Goal: Task Accomplishment & Management: Use online tool/utility

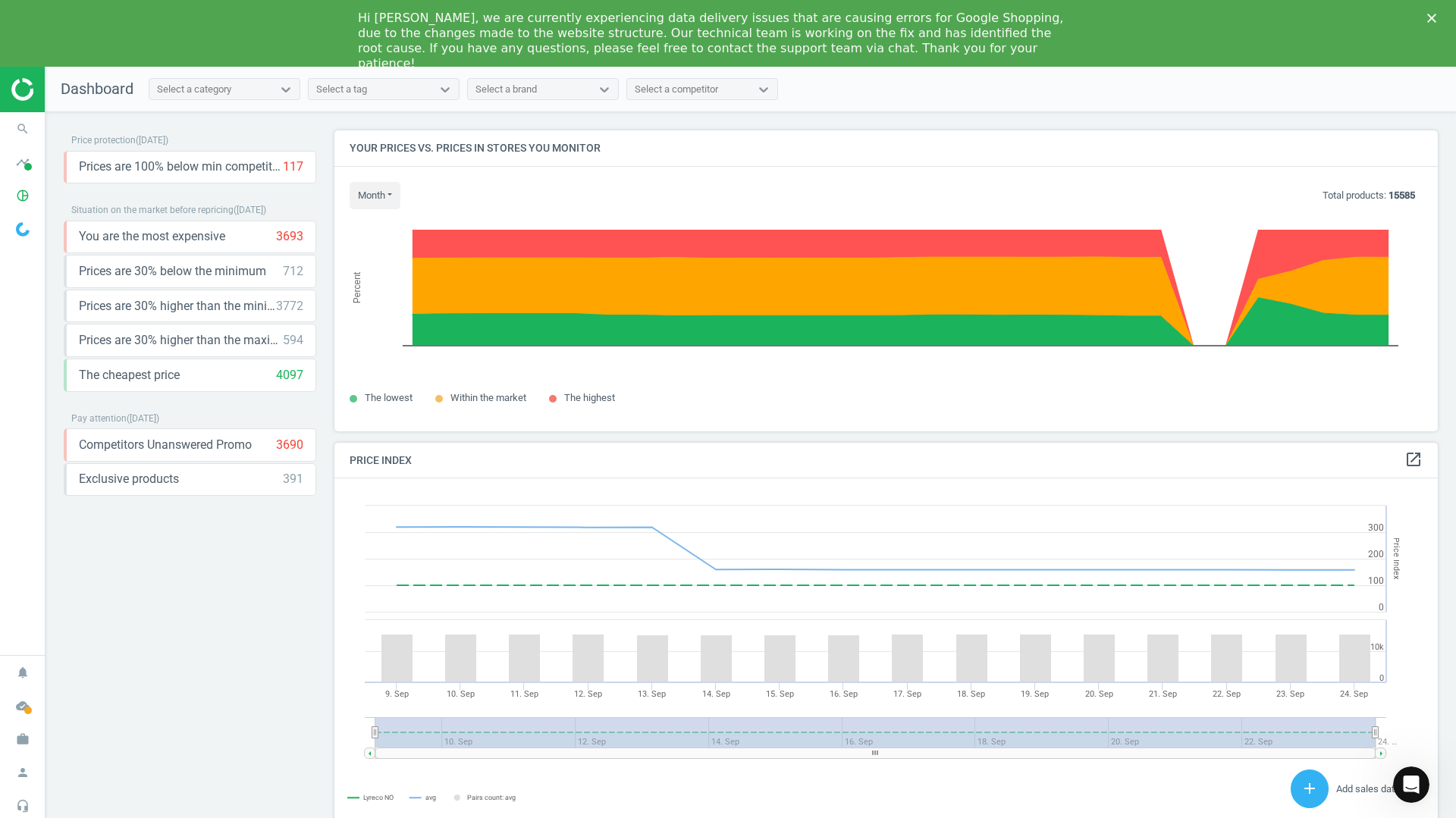
scroll to position [373, 1116]
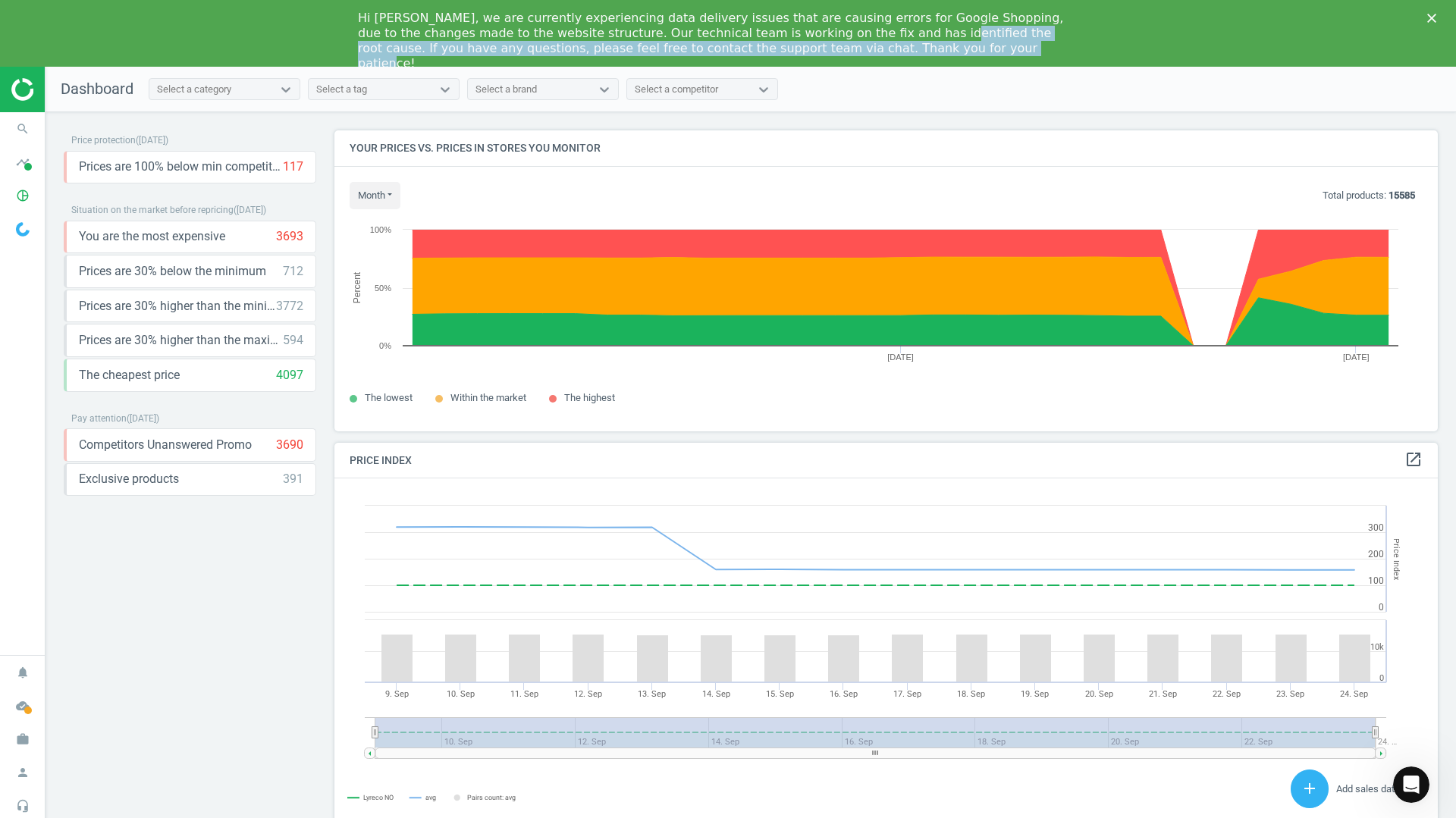
drag, startPoint x: 811, startPoint y: 34, endPoint x: 792, endPoint y: 61, distance: 33.0
click at [794, 61] on div "Hi [PERSON_NAME], we are currently experiencing data delivery issues that are c…" at bounding box center [728, 34] width 1456 height 67
click at [547, 41] on div "Hi [PERSON_NAME], we are currently experiencing data delivery issues that are c…" at bounding box center [716, 41] width 716 height 61
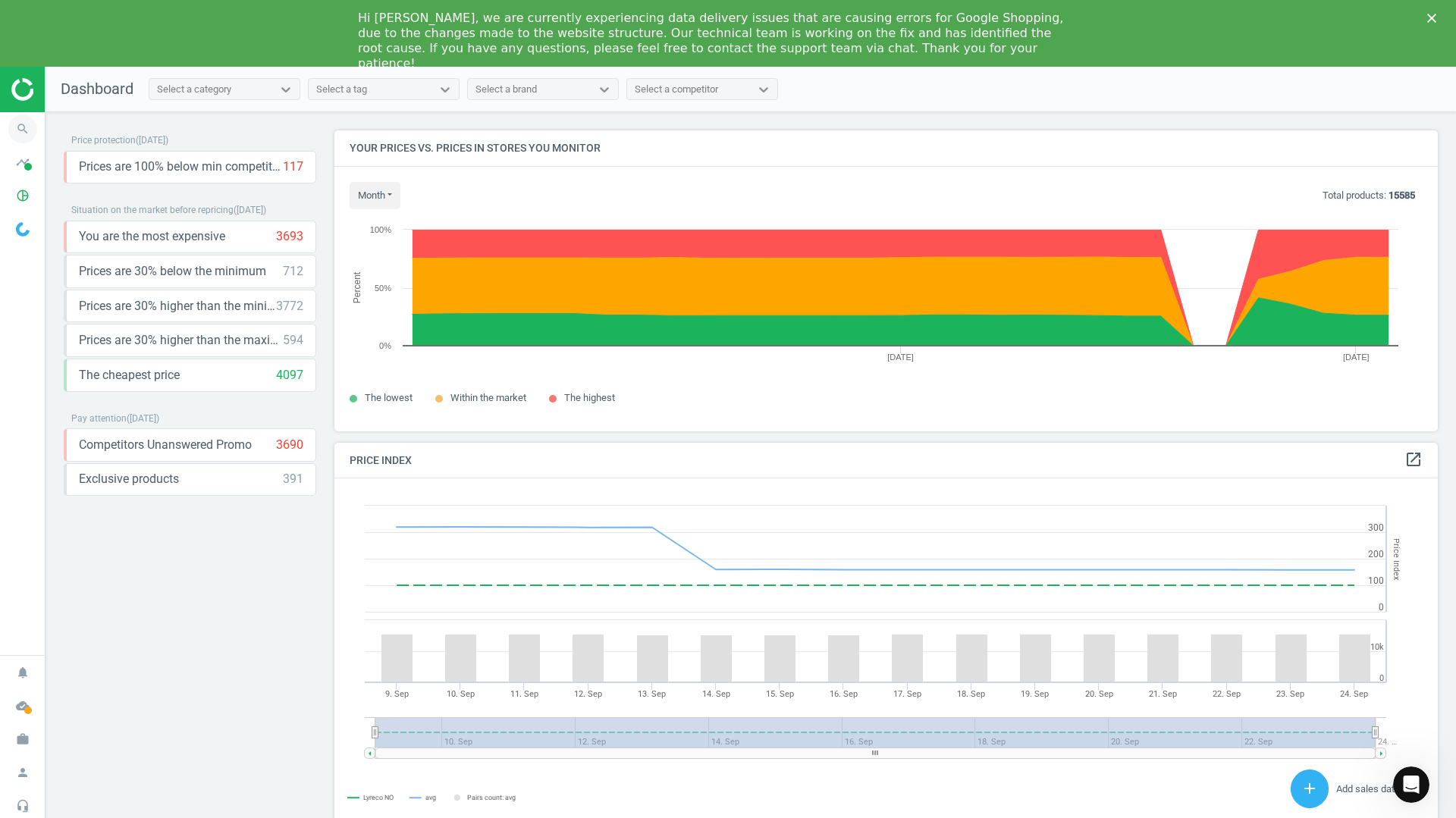
click at [25, 129] on icon "search" at bounding box center [22, 128] width 29 height 29
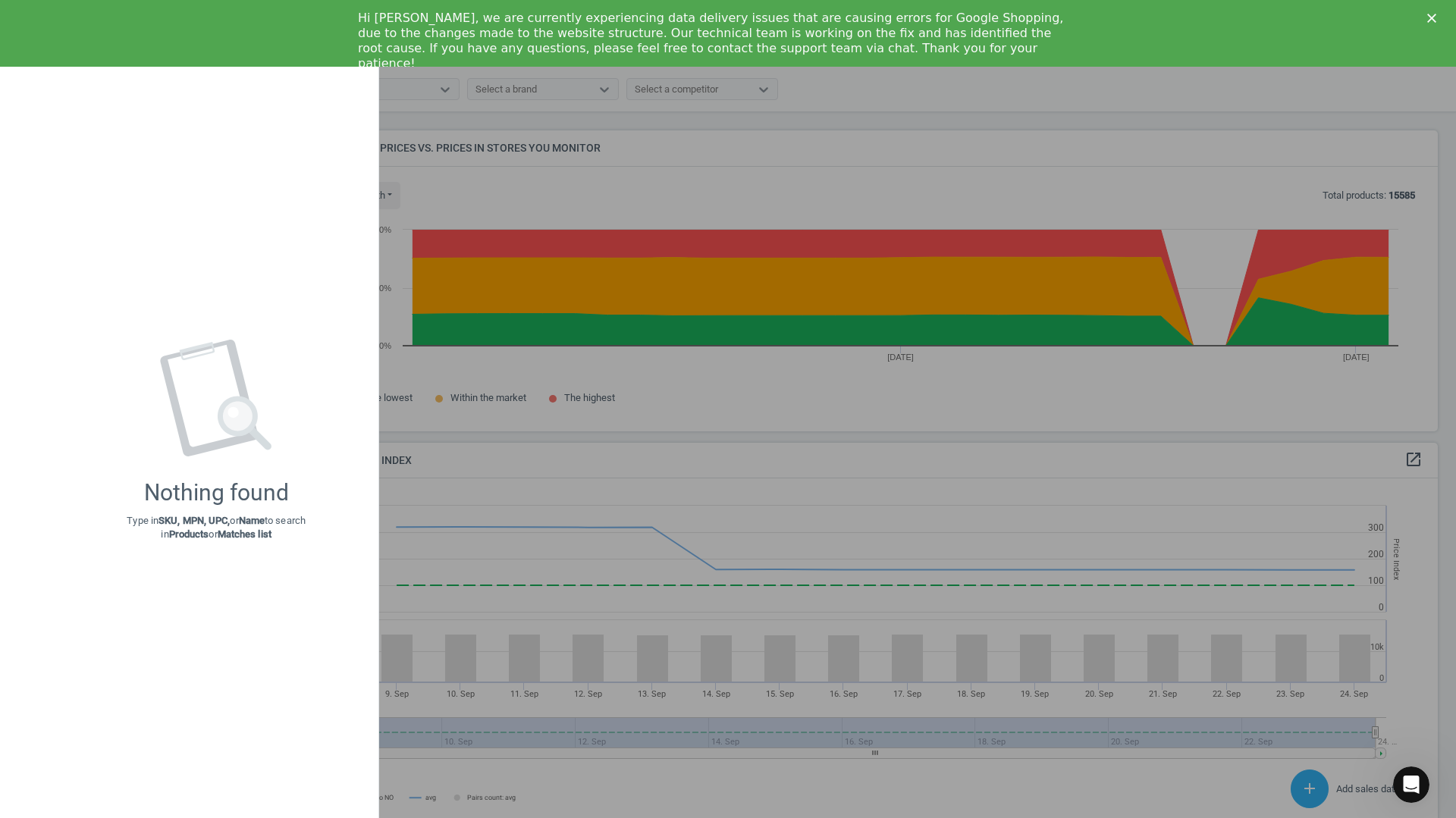
click at [624, 241] on div at bounding box center [728, 409] width 1456 height 818
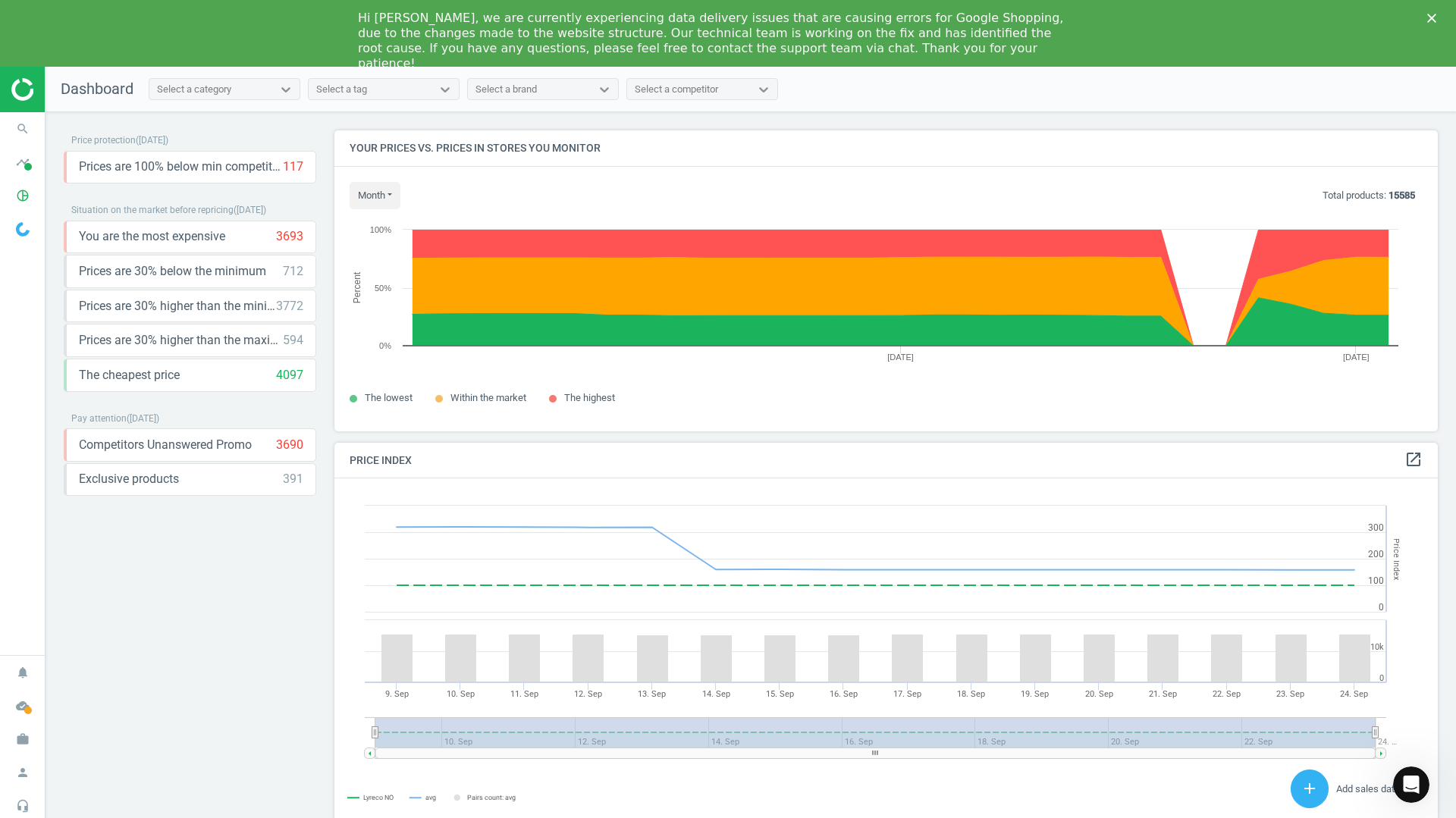
click at [1440, 24] on div "Hi [PERSON_NAME], we are currently experiencing data delivery issues that are c…" at bounding box center [728, 40] width 1456 height 70
click at [1433, 15] on icon "Close" at bounding box center [1431, 18] width 9 height 9
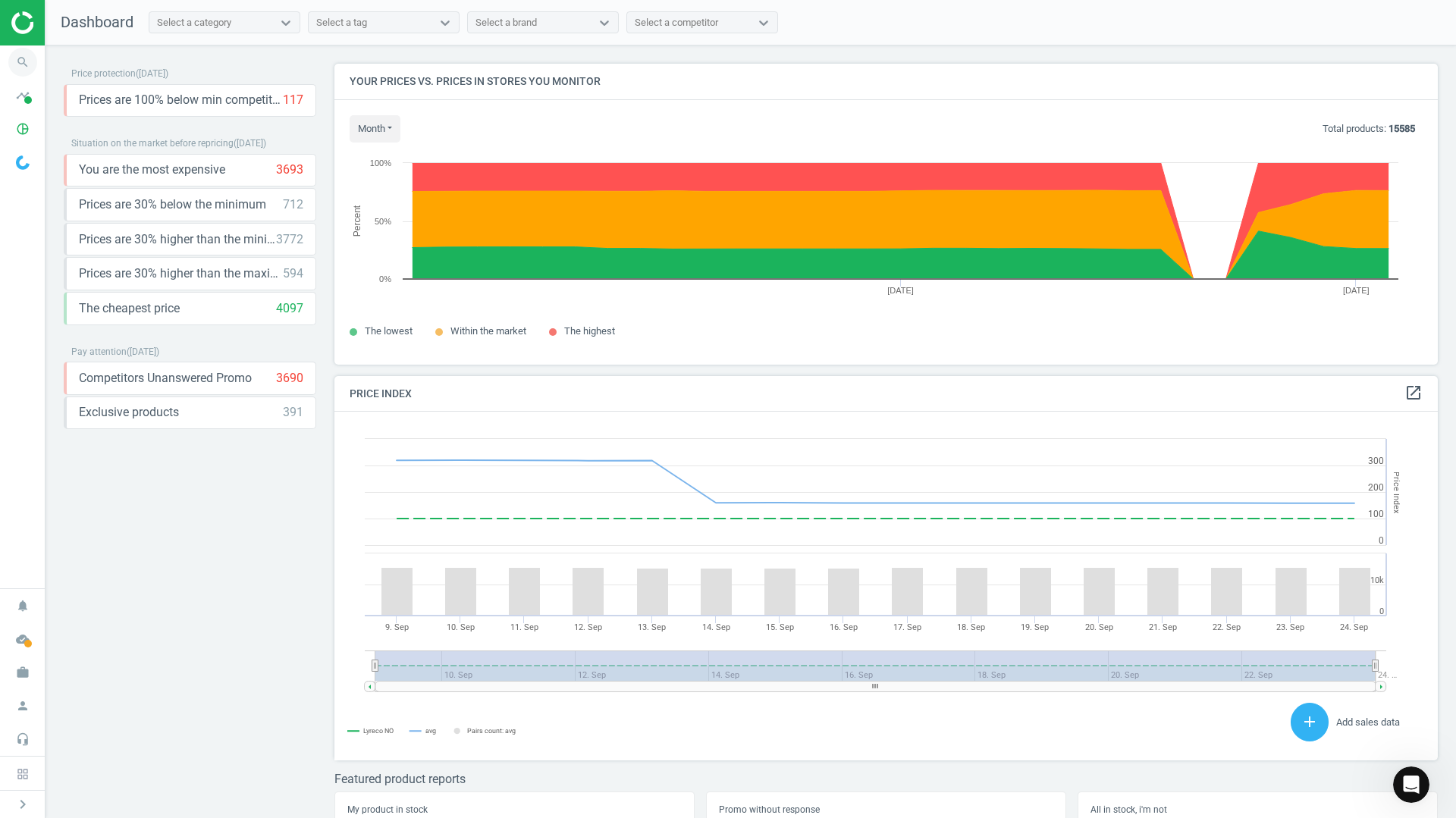
click at [24, 65] on icon "search" at bounding box center [22, 61] width 29 height 29
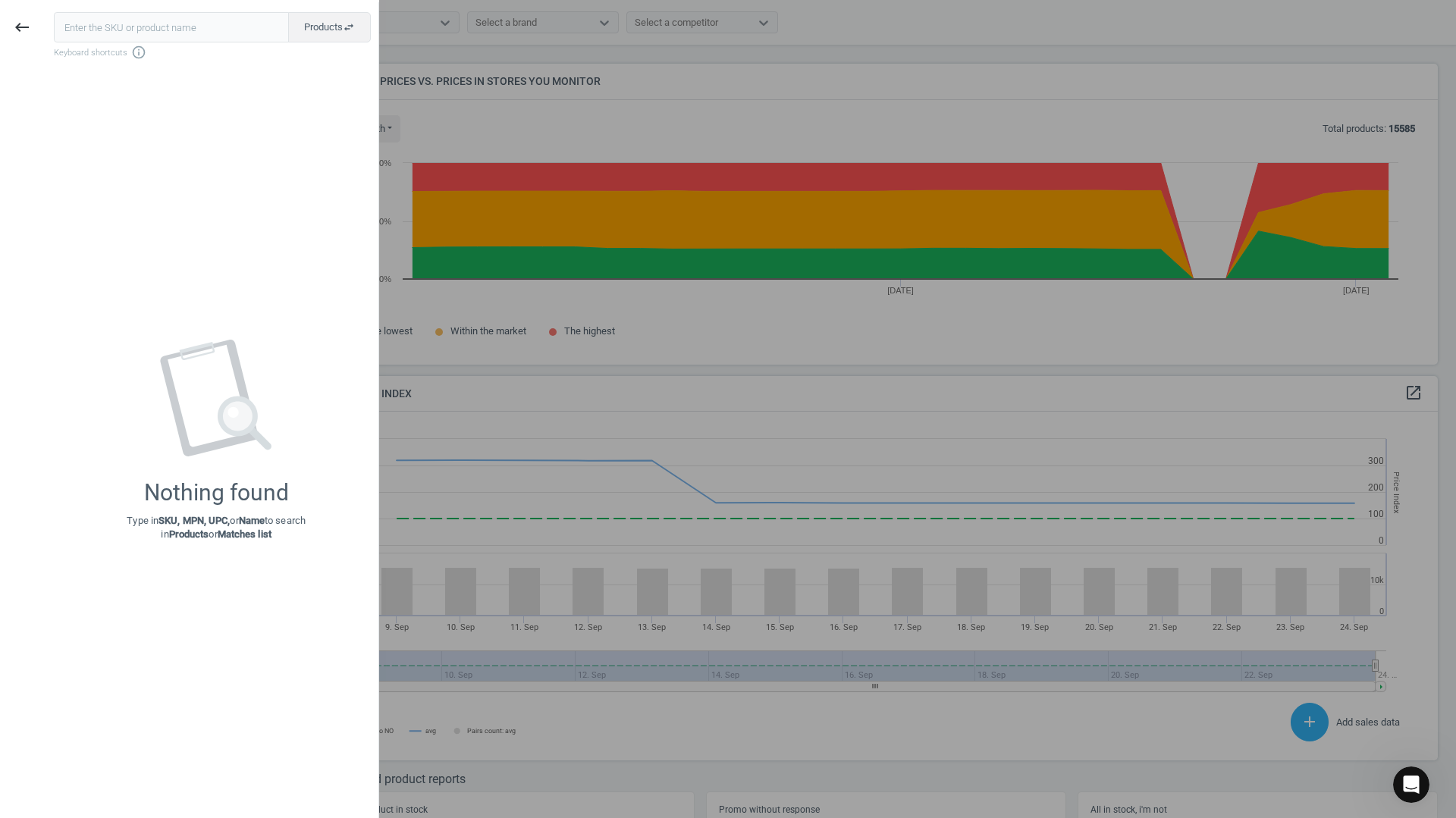
click at [117, 33] on input "text" at bounding box center [172, 27] width 236 height 31
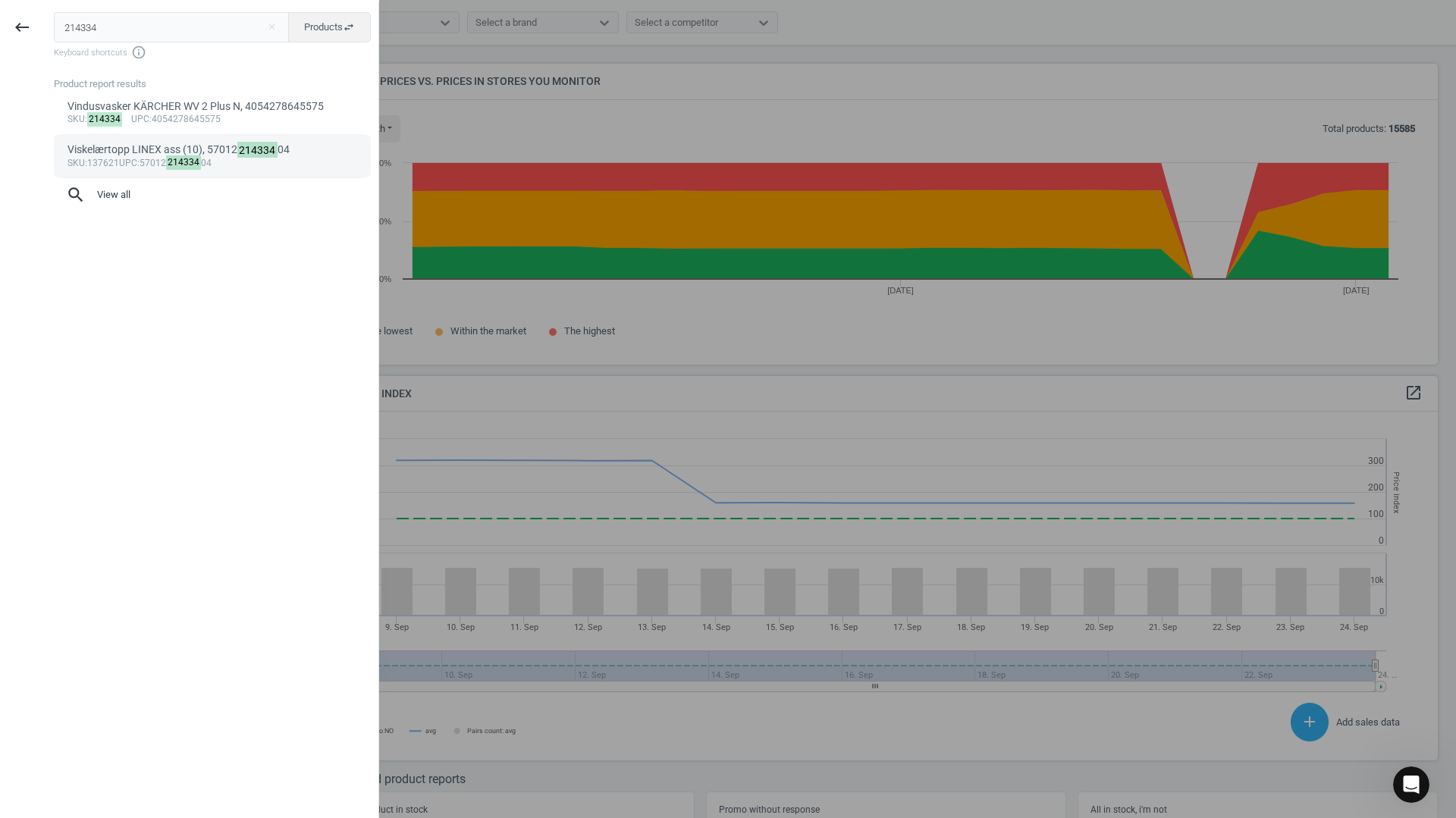
type input "214334"
drag, startPoint x: 143, startPoint y: 175, endPoint x: 146, endPoint y: 167, distance: 8.5
click at [144, 170] on link "Viskelærtopp LINEX ass (10), 57012 214334 04 sku :137621 upc :57012 214334 04" at bounding box center [213, 156] width 317 height 42
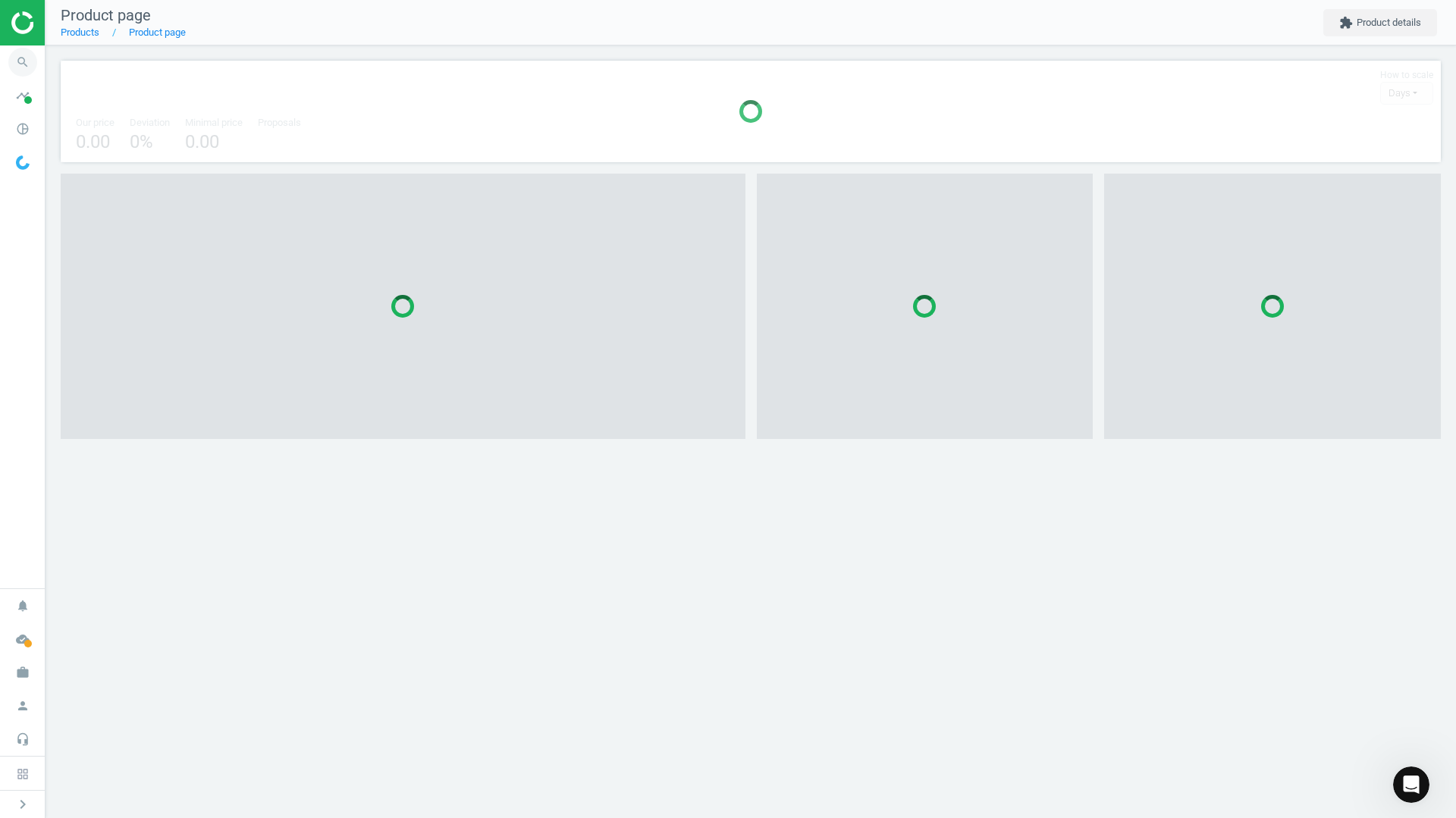
click at [20, 56] on icon "search" at bounding box center [22, 61] width 29 height 29
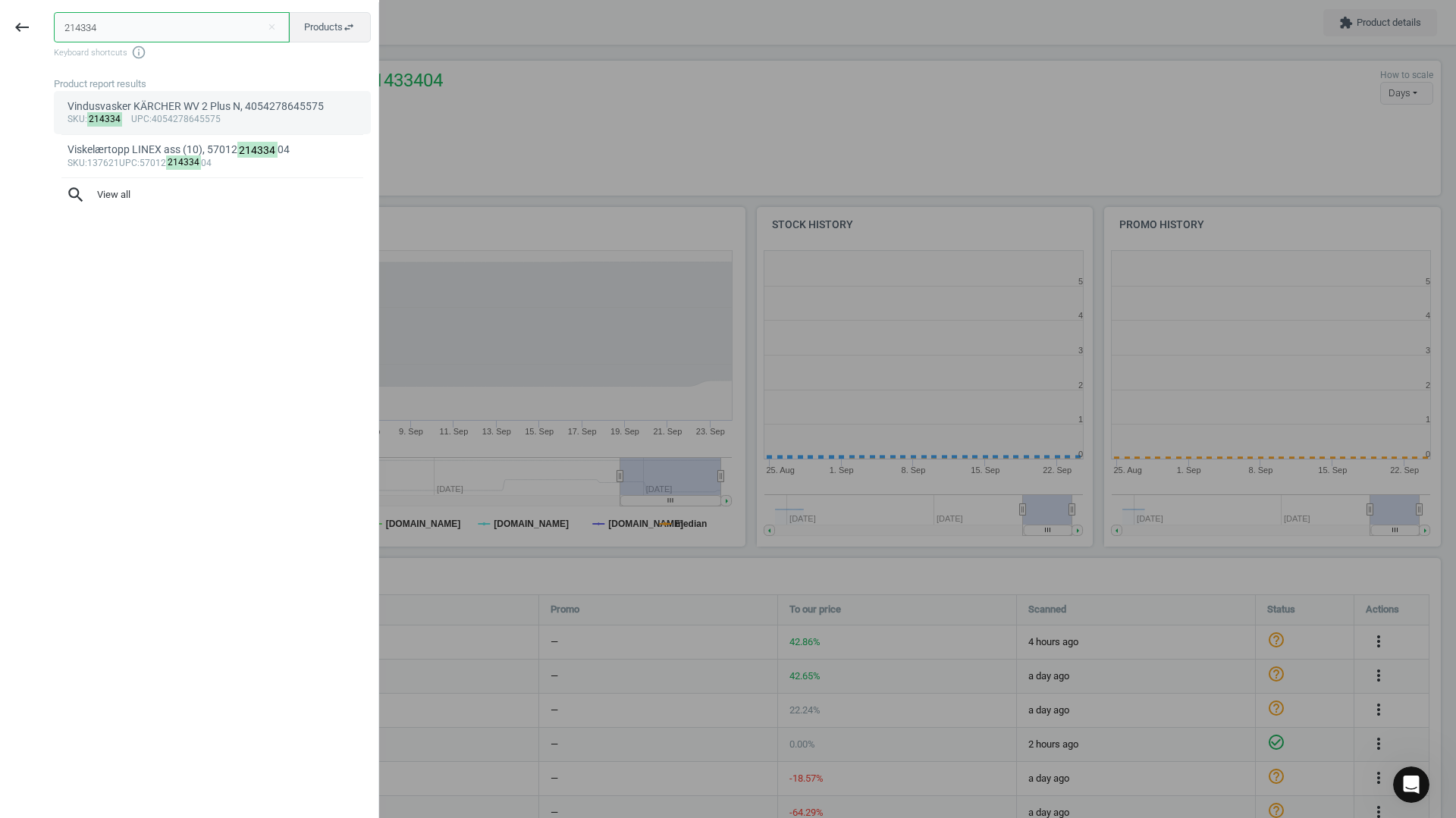
scroll to position [327, 357]
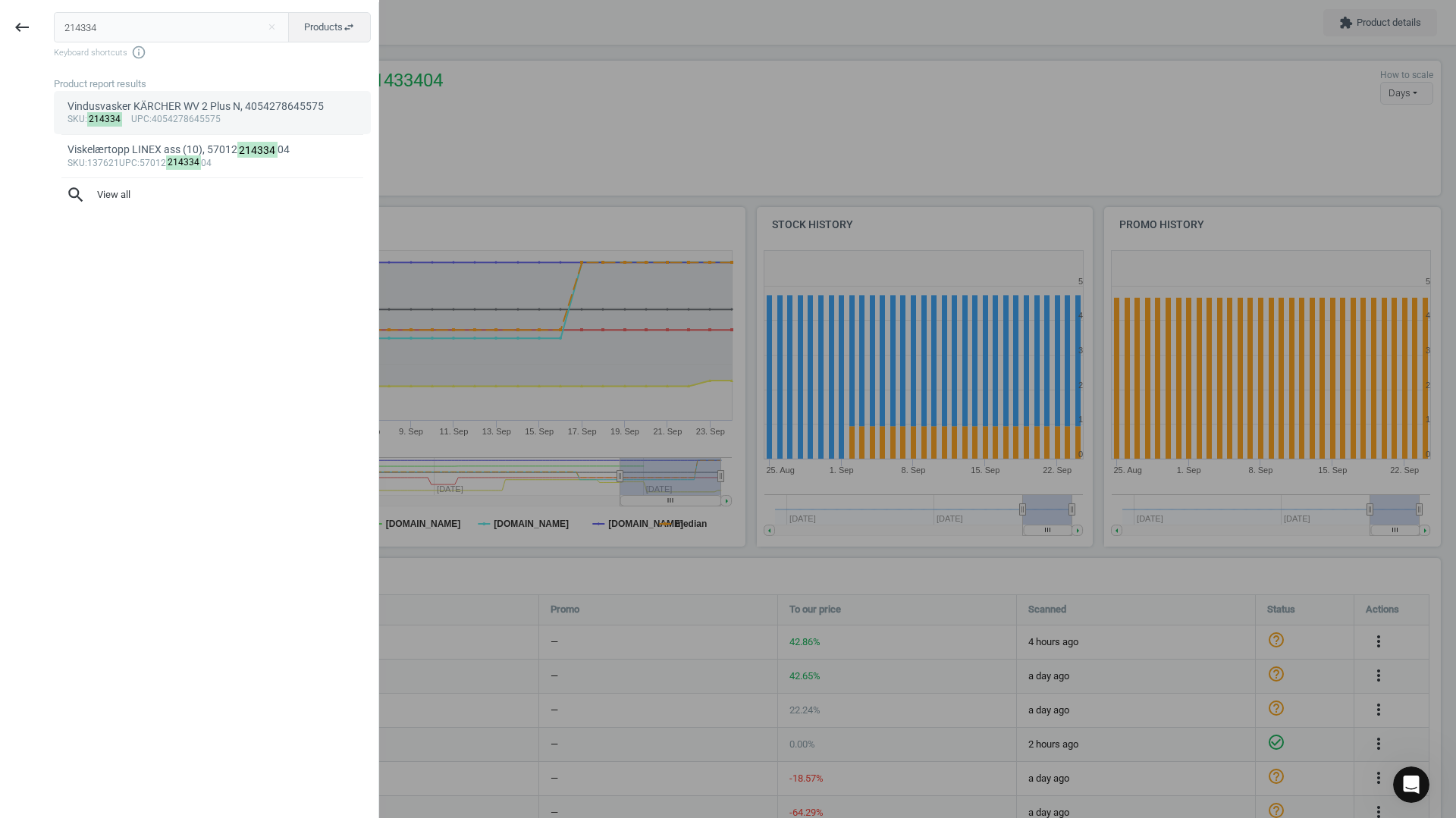
click at [150, 110] on div "Vindusvasker KÄRCHER WV 2 Plus N, 4054278645575" at bounding box center [212, 106] width 291 height 15
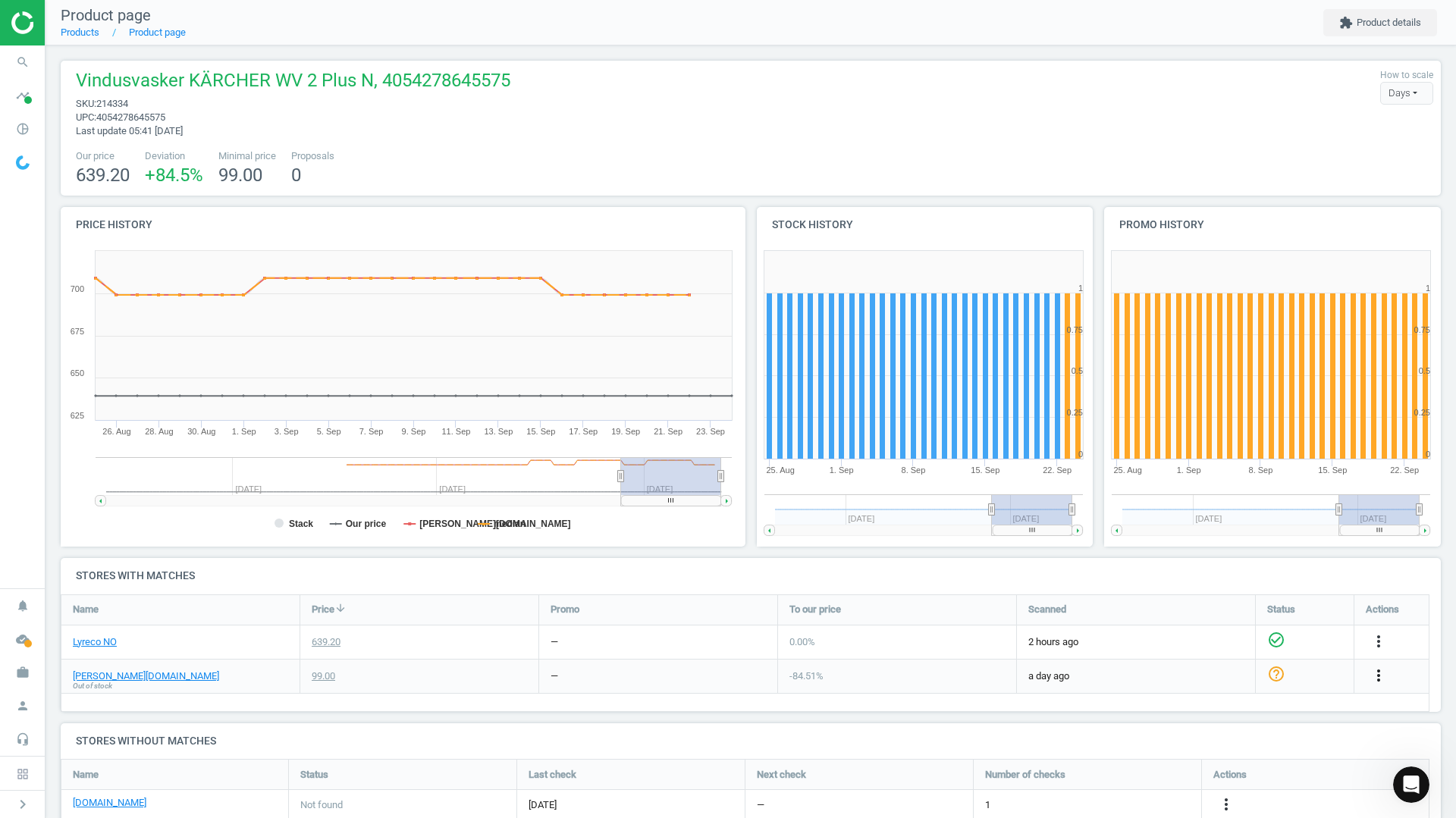
click at [1374, 683] on icon "more_vert" at bounding box center [1379, 675] width 18 height 18
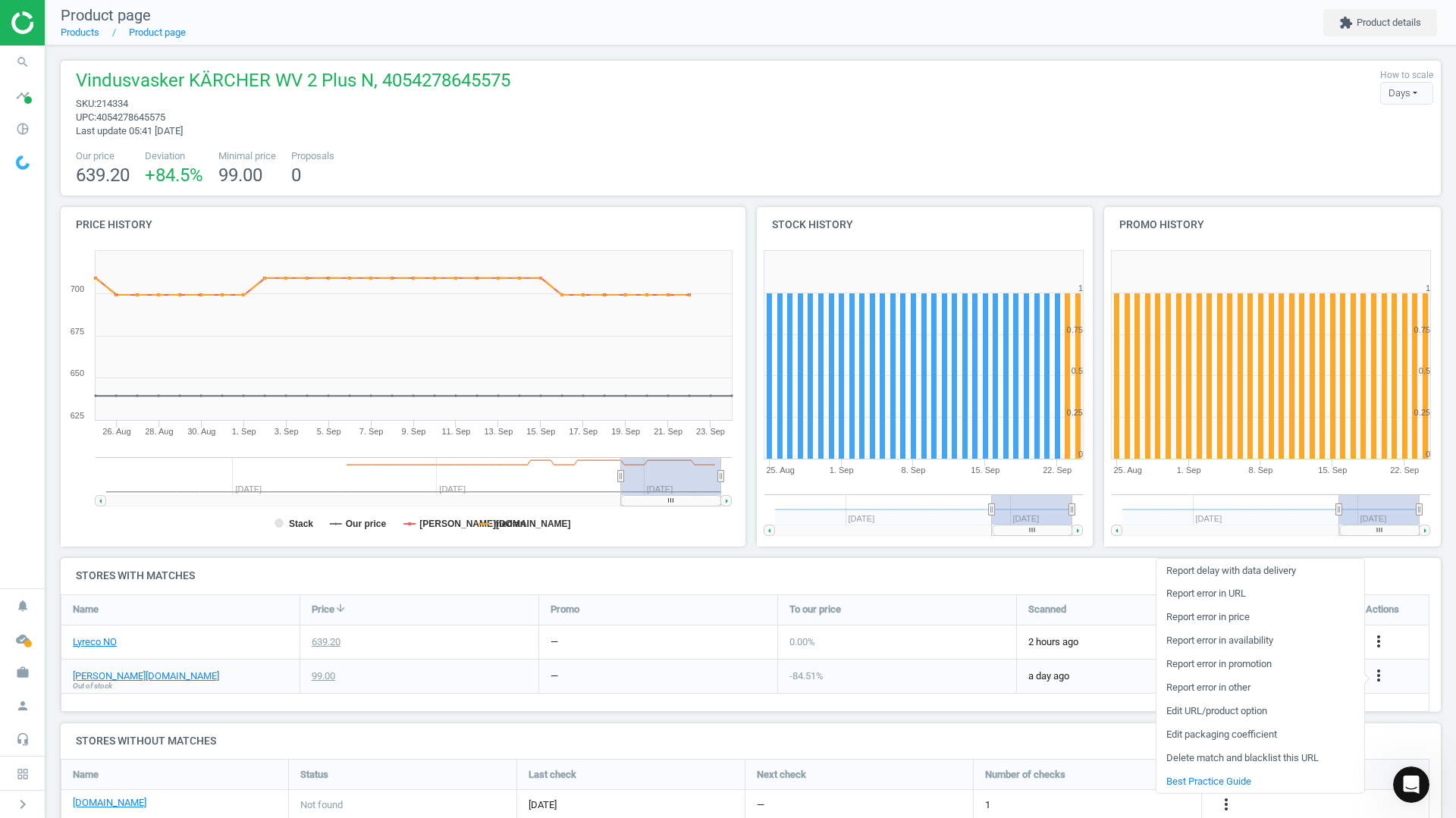
click at [1227, 762] on link "Delete match and blacklist this URL" at bounding box center [1261, 759] width 208 height 24
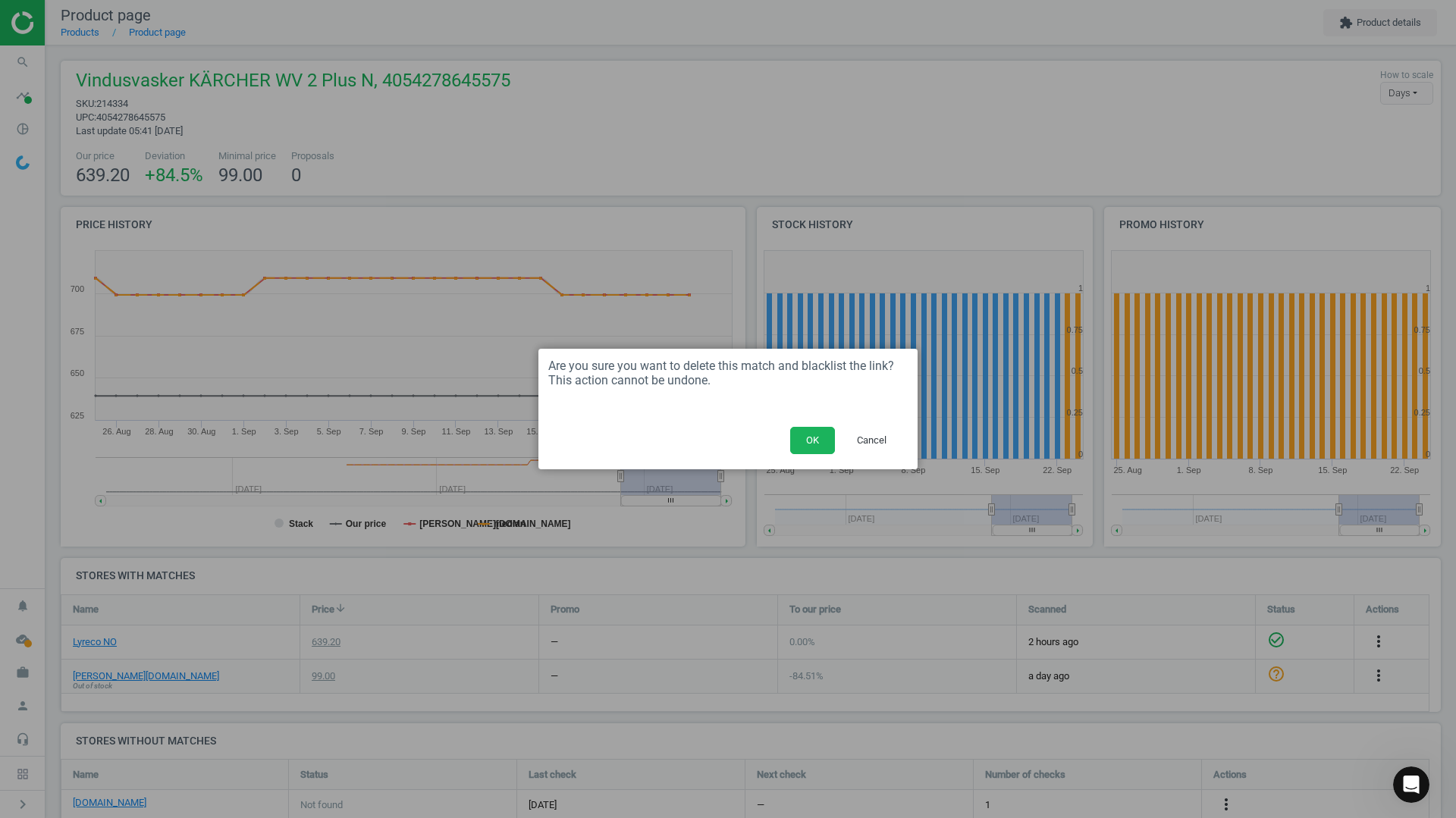
drag, startPoint x: 804, startPoint y: 449, endPoint x: 773, endPoint y: 449, distance: 31.0
click at [805, 449] on button "OK" at bounding box center [812, 441] width 44 height 28
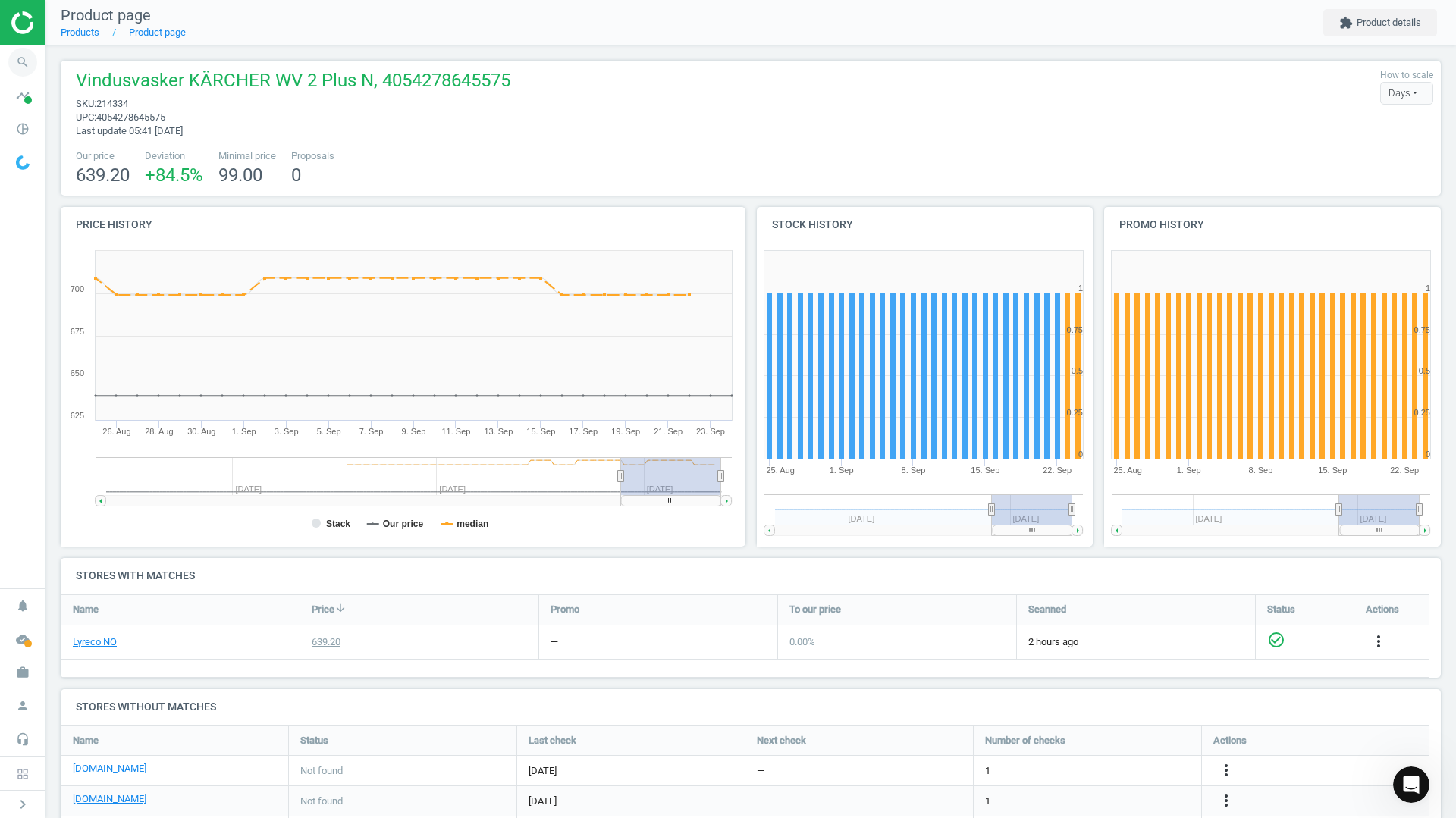
click at [25, 65] on icon "search" at bounding box center [22, 61] width 29 height 29
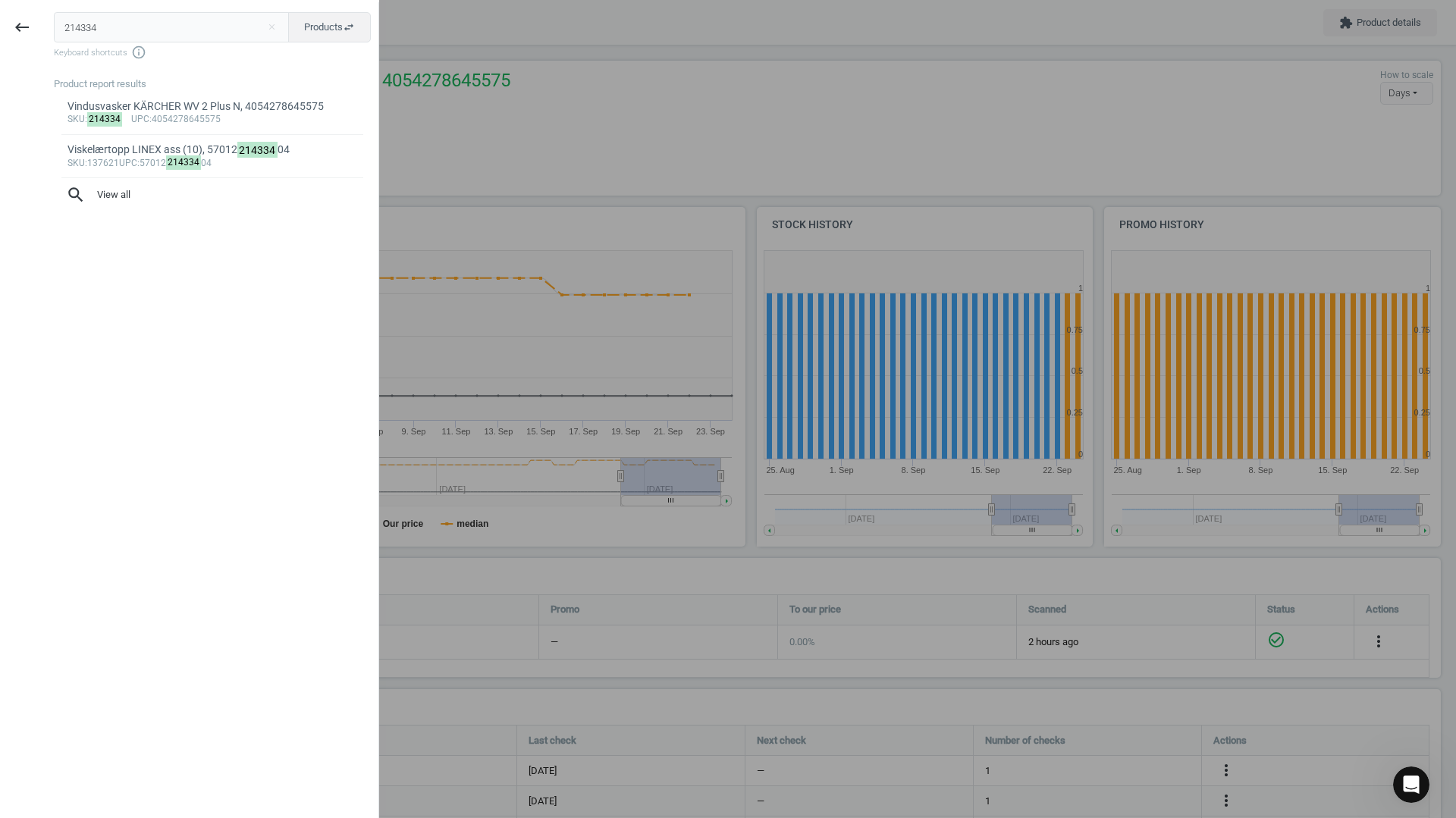
click at [104, 25] on input "214334" at bounding box center [172, 27] width 236 height 31
type input "267363"
click at [163, 129] on link "Mus TRUST [PERSON_NAME] ergo Sort Kablet, 8713439251449 sku : 267363 upc :87134…" at bounding box center [213, 119] width 317 height 57
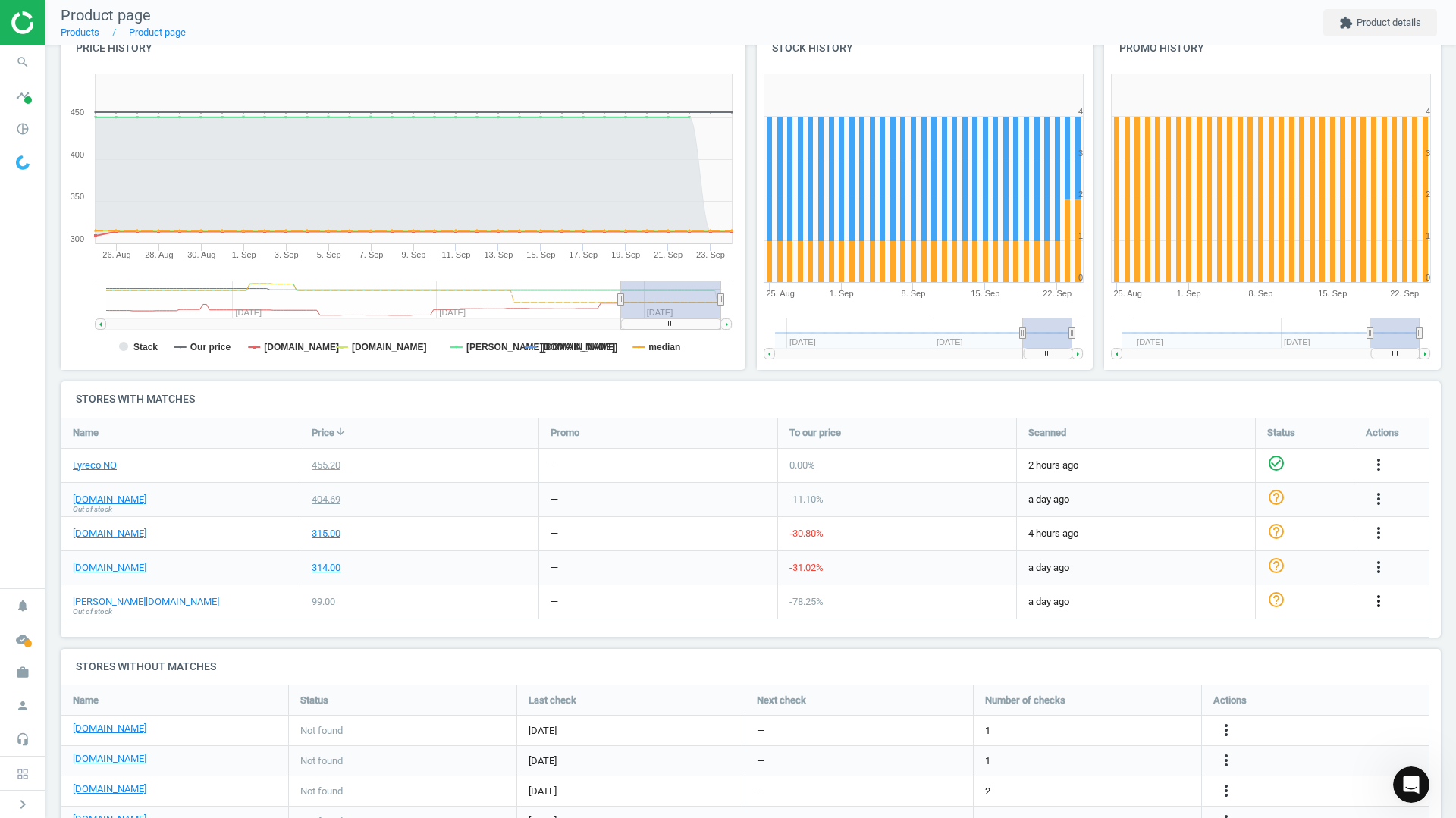
click at [1376, 600] on icon "more_vert" at bounding box center [1379, 601] width 18 height 18
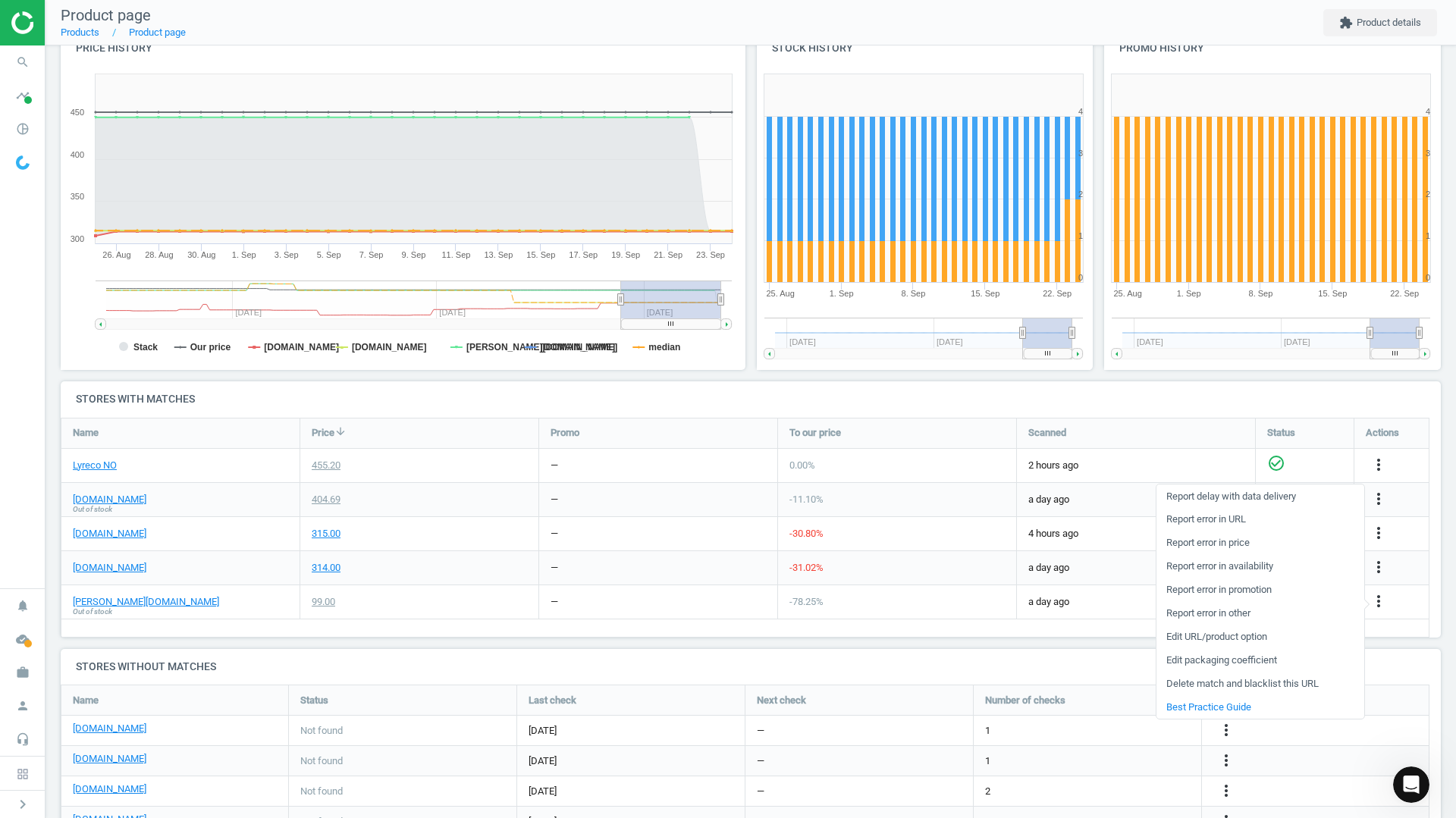
click at [1186, 679] on link "Delete match and blacklist this URL" at bounding box center [1261, 685] width 208 height 24
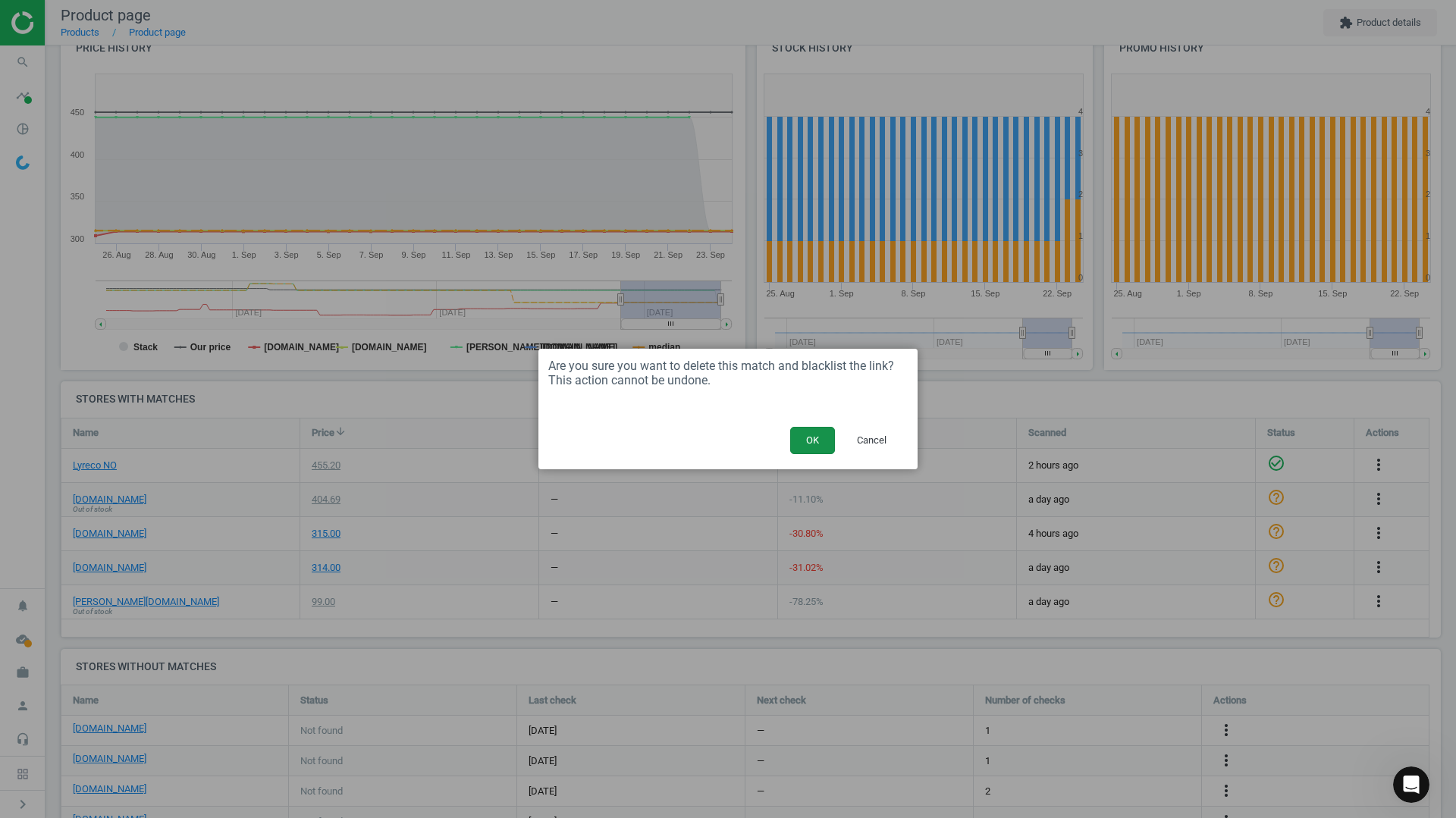
click at [812, 440] on button "OK" at bounding box center [812, 441] width 44 height 28
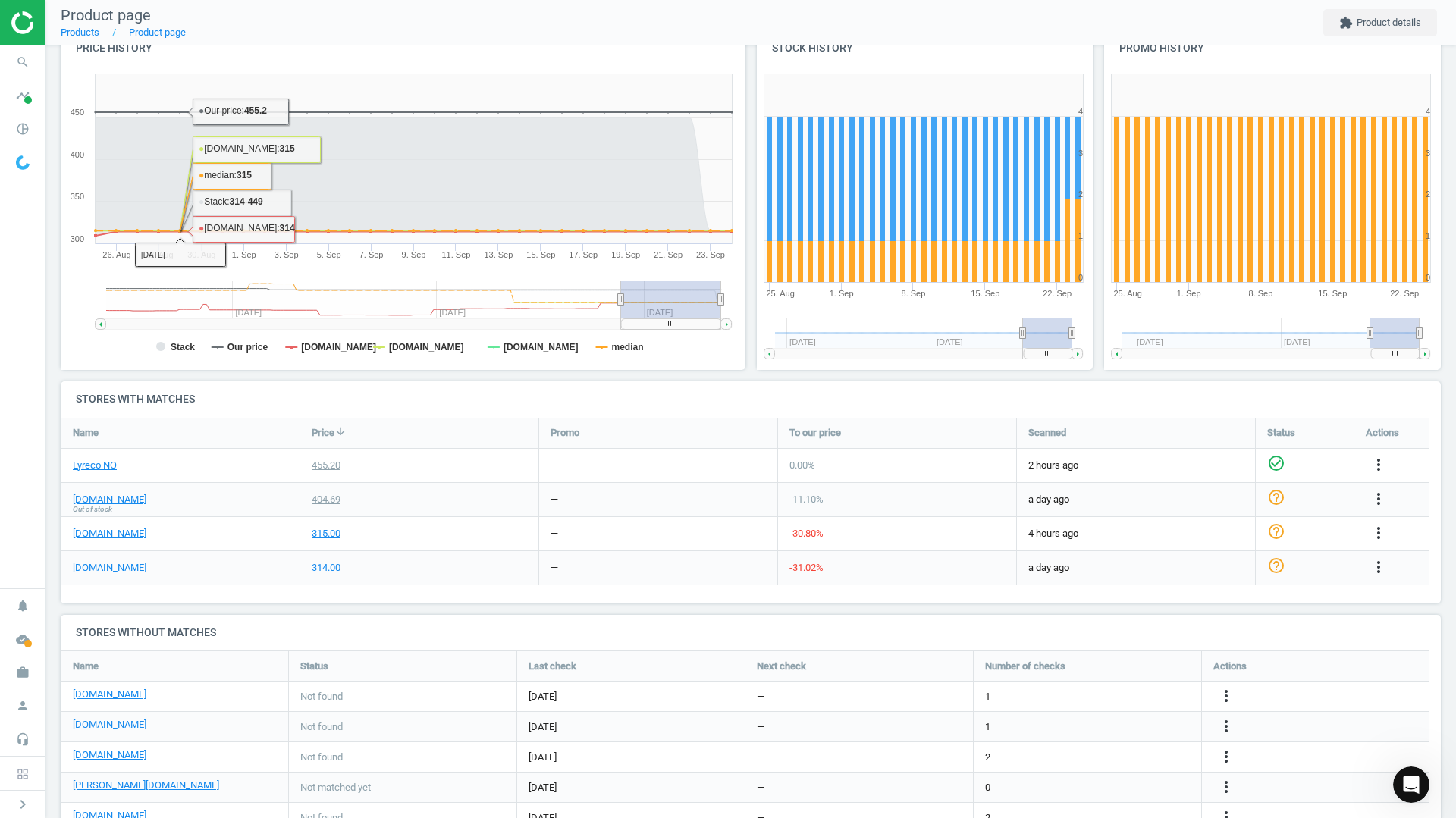
click at [258, 55] on h4 "Price history" at bounding box center [403, 48] width 685 height 35
click at [23, 68] on icon "search" at bounding box center [22, 61] width 29 height 29
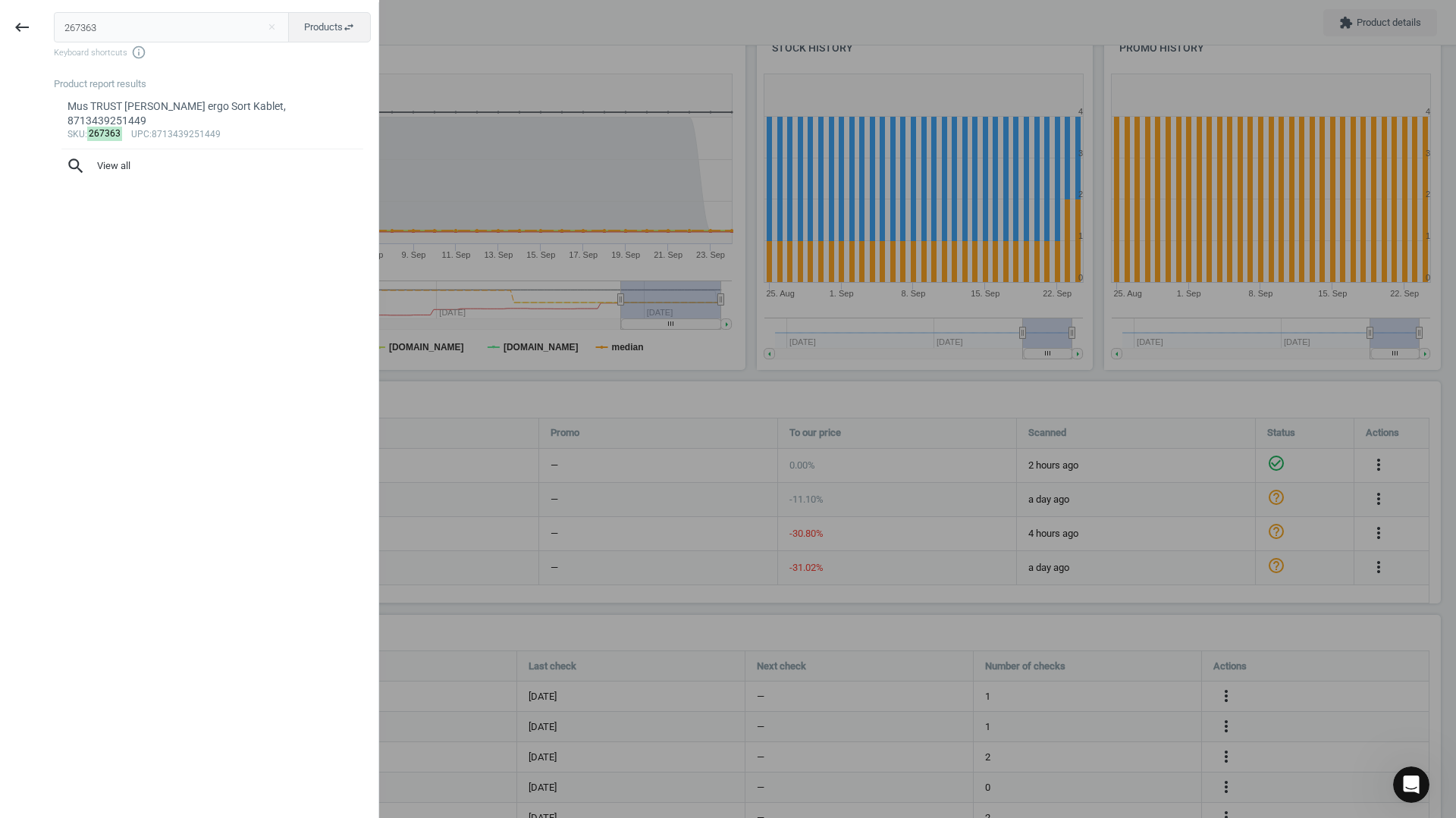
click at [87, 32] on input "267363" at bounding box center [172, 27] width 236 height 31
type input "295723"
click at [116, 104] on div "Mus TRUST Bayo+ ergo trådløs, 8713439251463" at bounding box center [212, 106] width 291 height 15
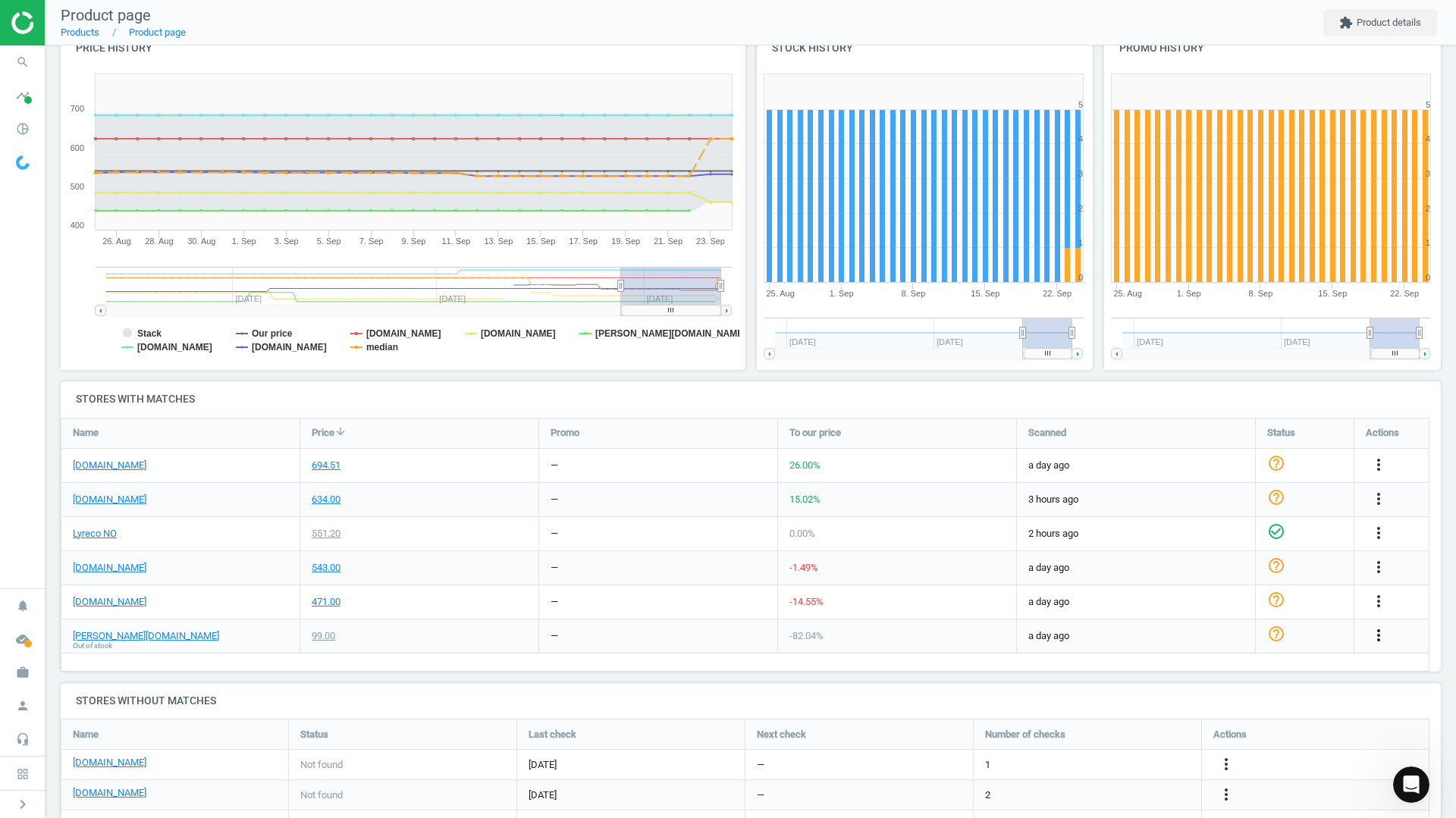
click at [1376, 630] on icon "more_vert" at bounding box center [1379, 636] width 18 height 18
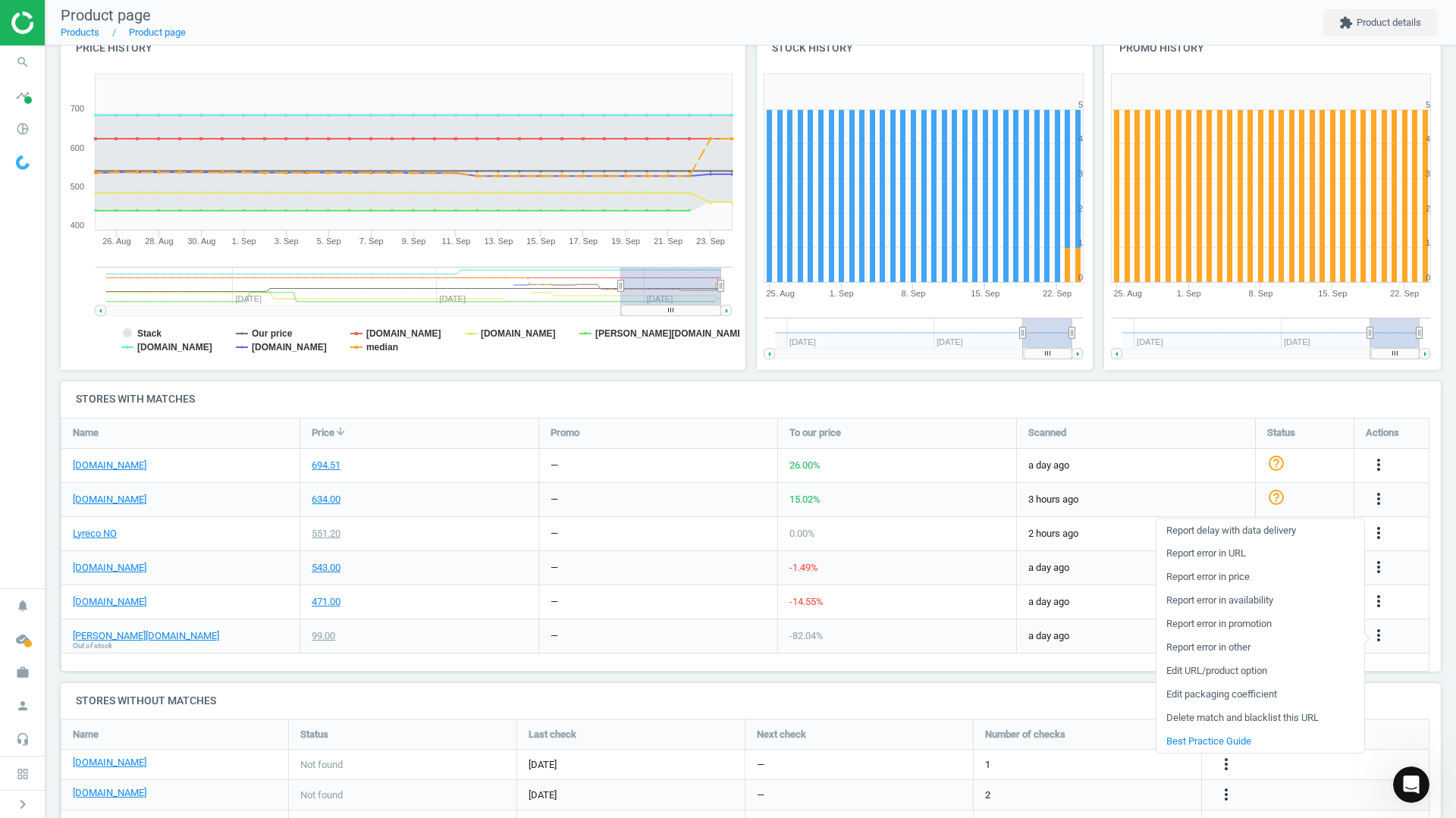
click at [1210, 719] on link "Delete match and blacklist this URL" at bounding box center [1261, 718] width 208 height 24
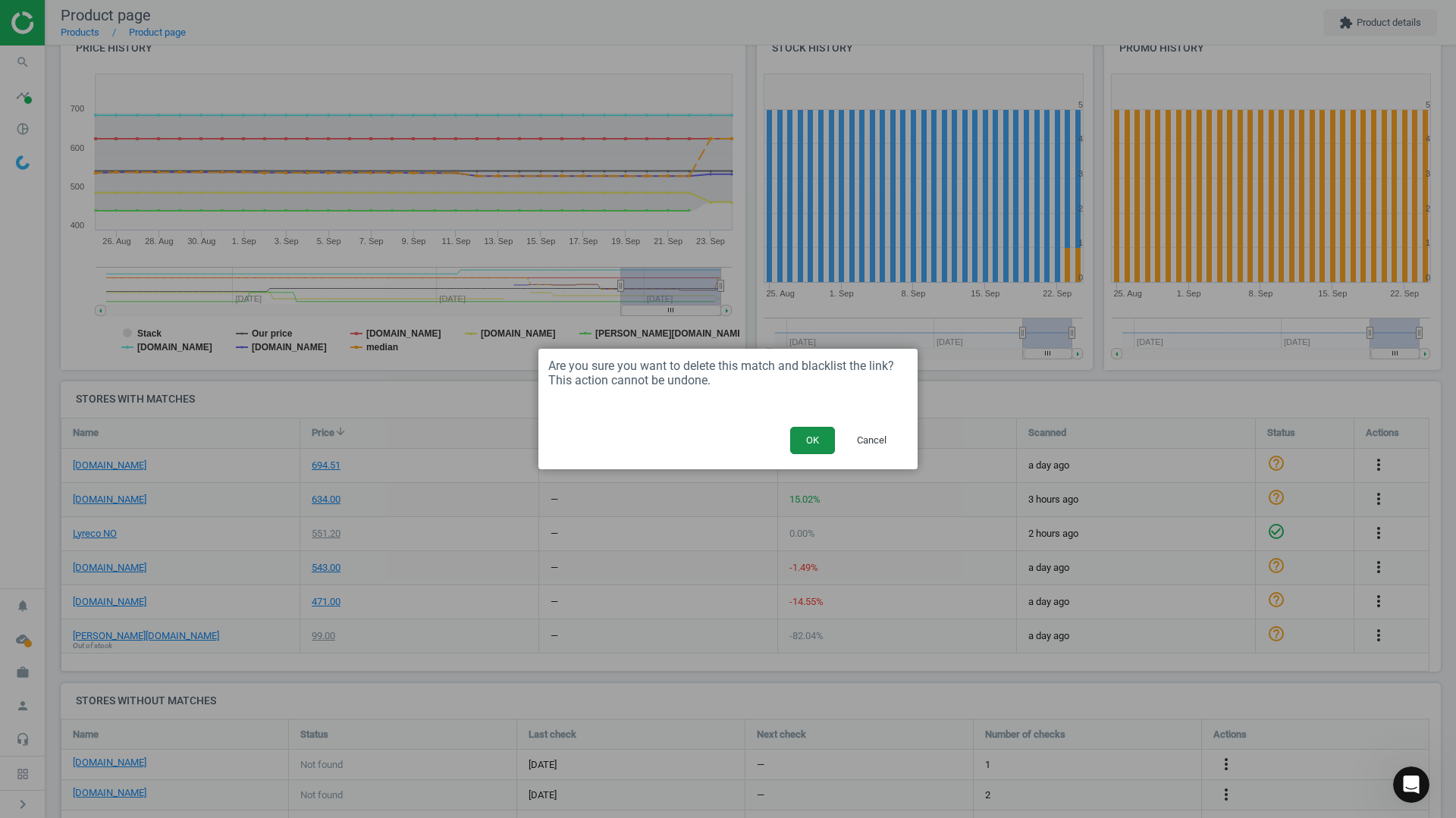
click at [808, 442] on button "OK" at bounding box center [812, 441] width 44 height 28
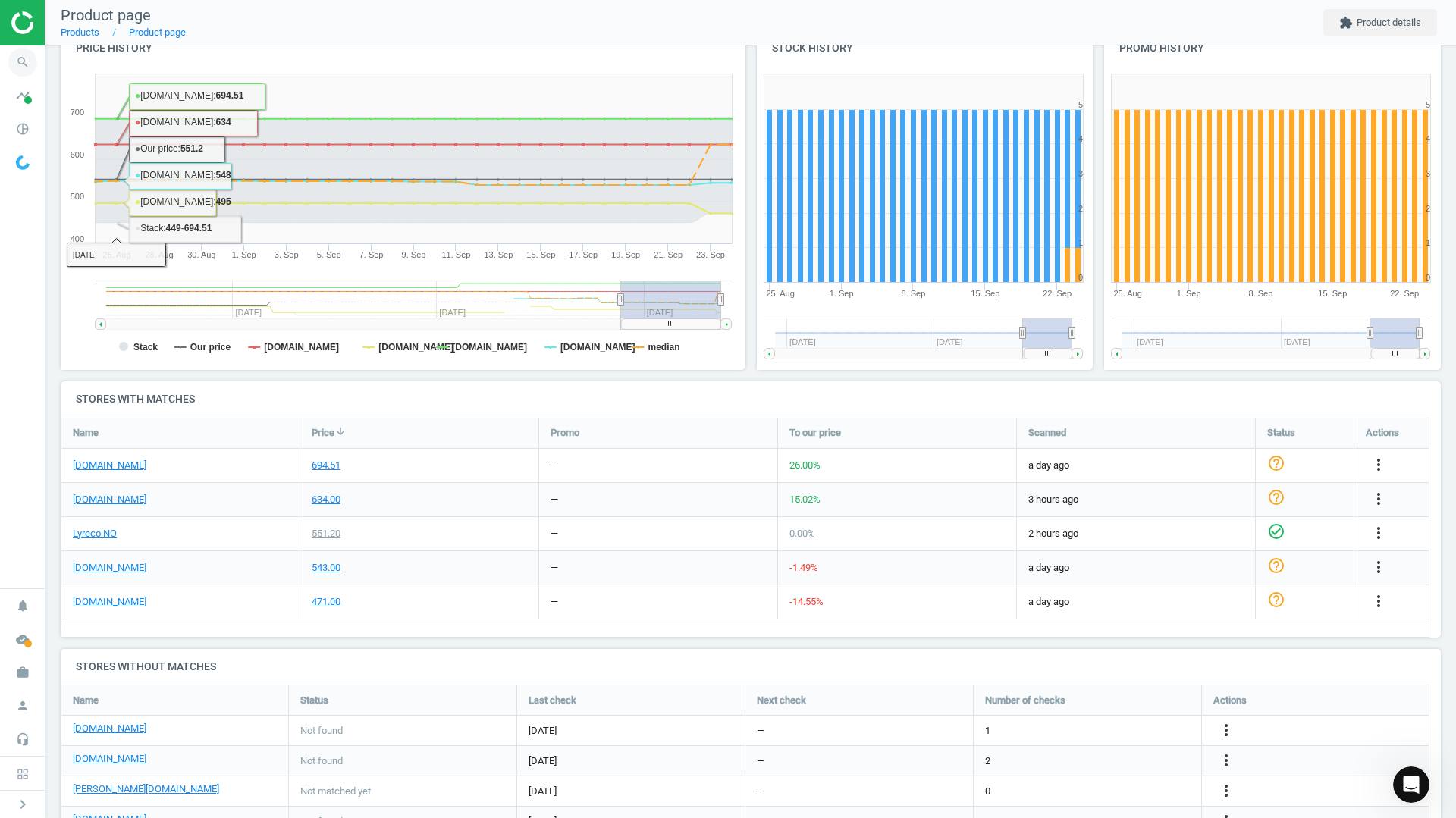
click at [33, 72] on icon "search" at bounding box center [22, 61] width 29 height 29
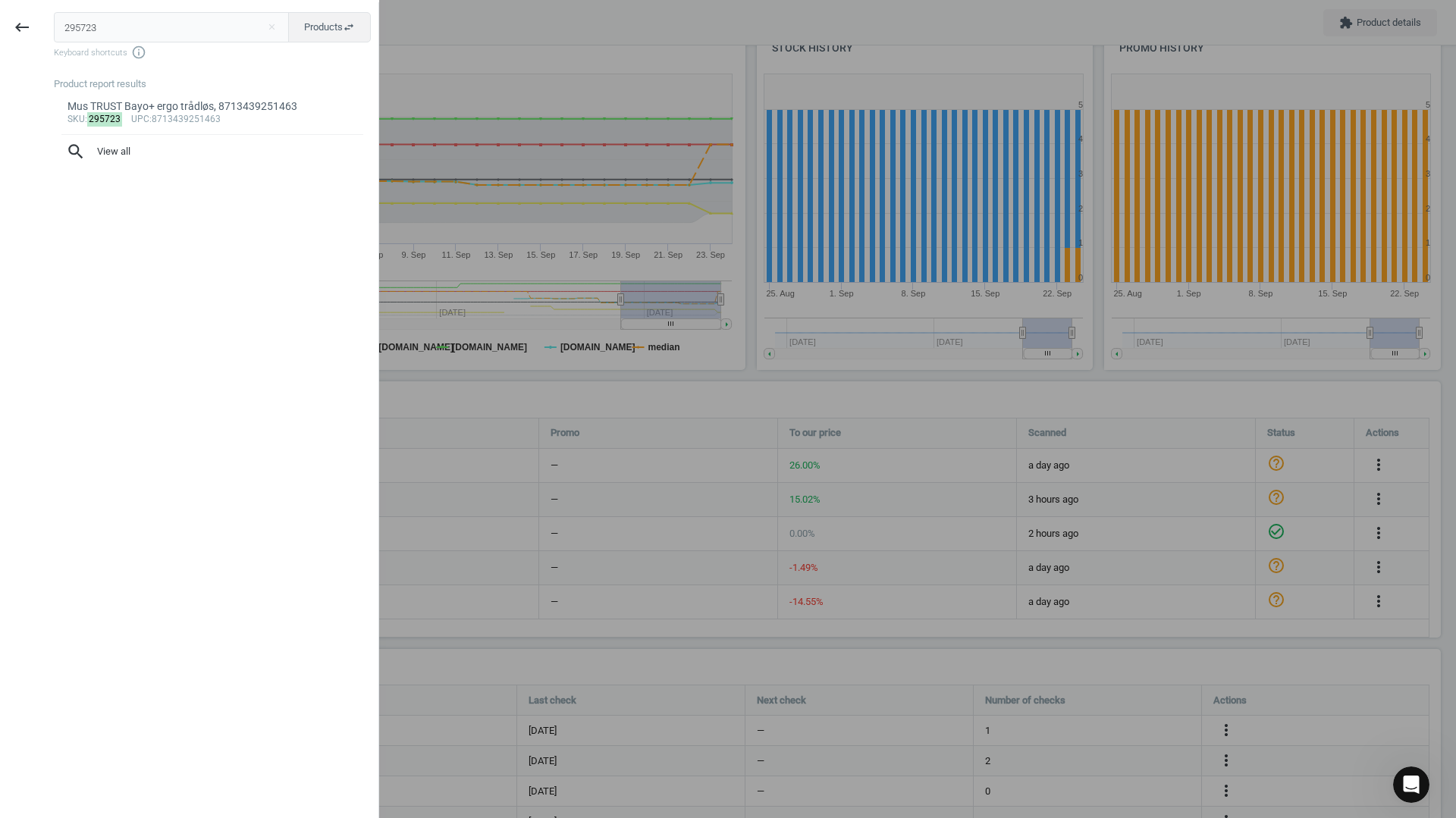
click at [75, 37] on input "295723" at bounding box center [172, 27] width 236 height 31
type input "153973"
click at [115, 110] on div "Tape DYMO D1 24mm x 7m sort/hvit, 5411313537131" at bounding box center [212, 106] width 291 height 15
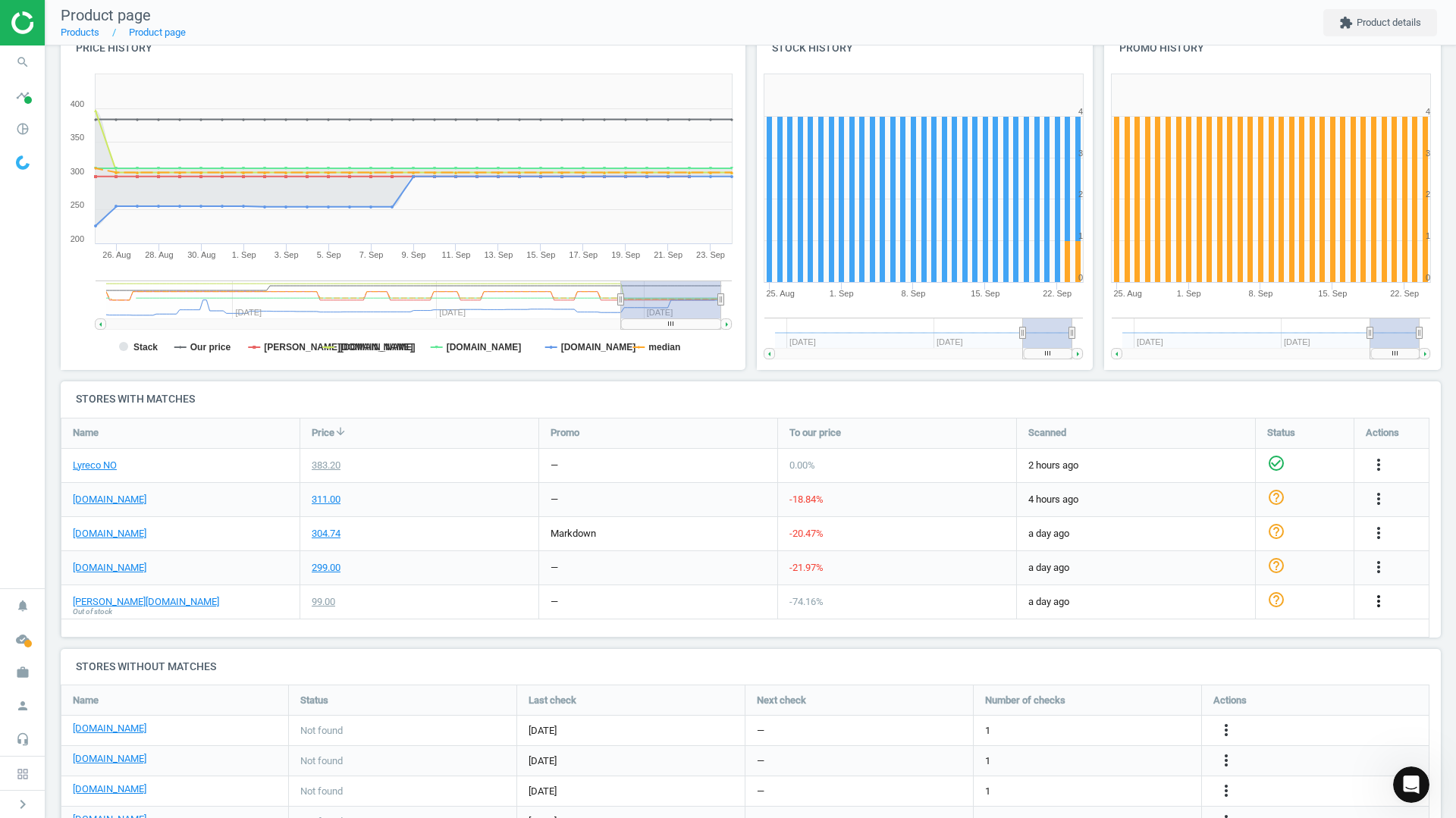
click at [1383, 598] on icon "more_vert" at bounding box center [1379, 601] width 18 height 18
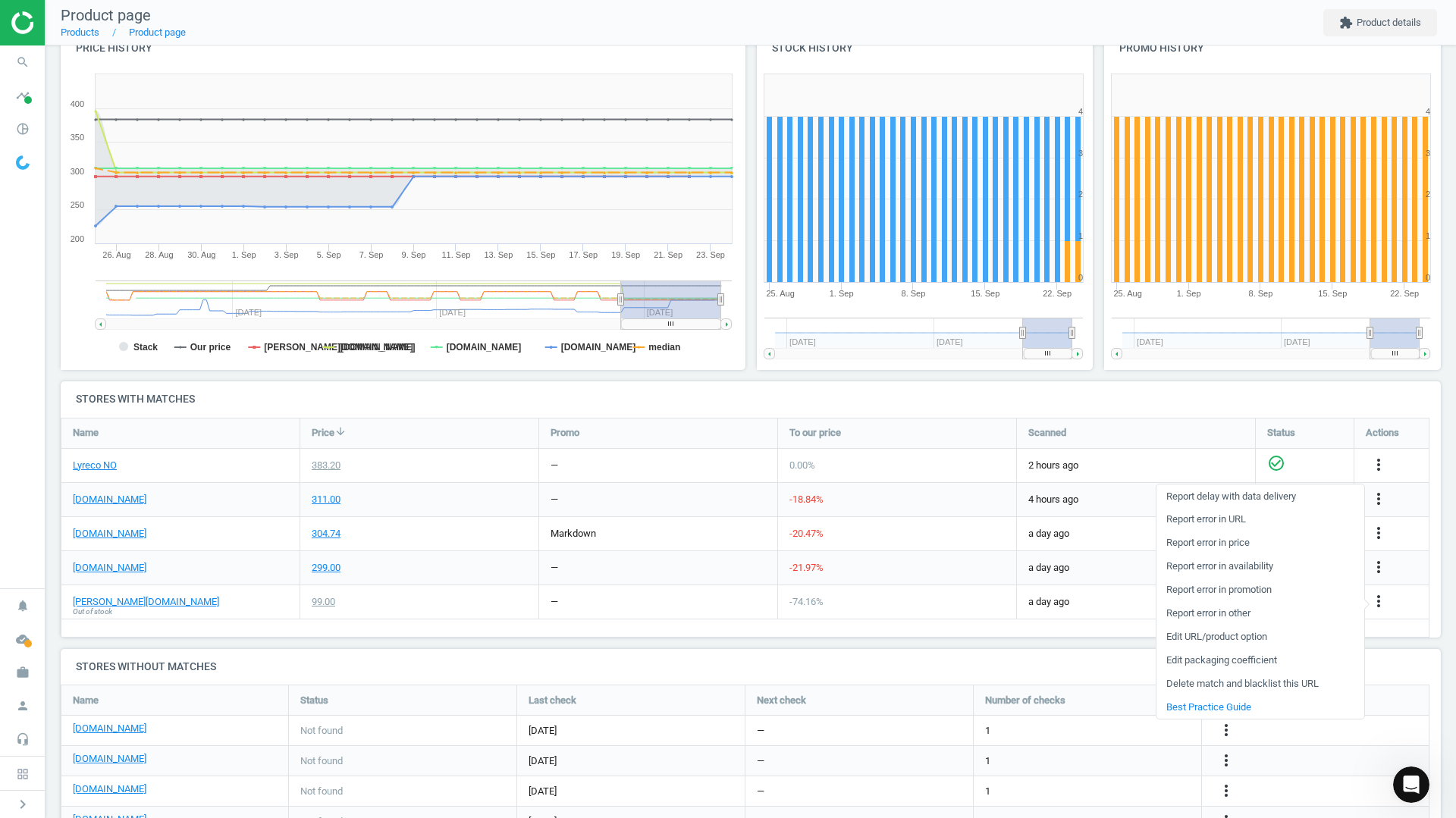
click at [1182, 678] on link "Delete match and blacklist this URL" at bounding box center [1261, 685] width 208 height 24
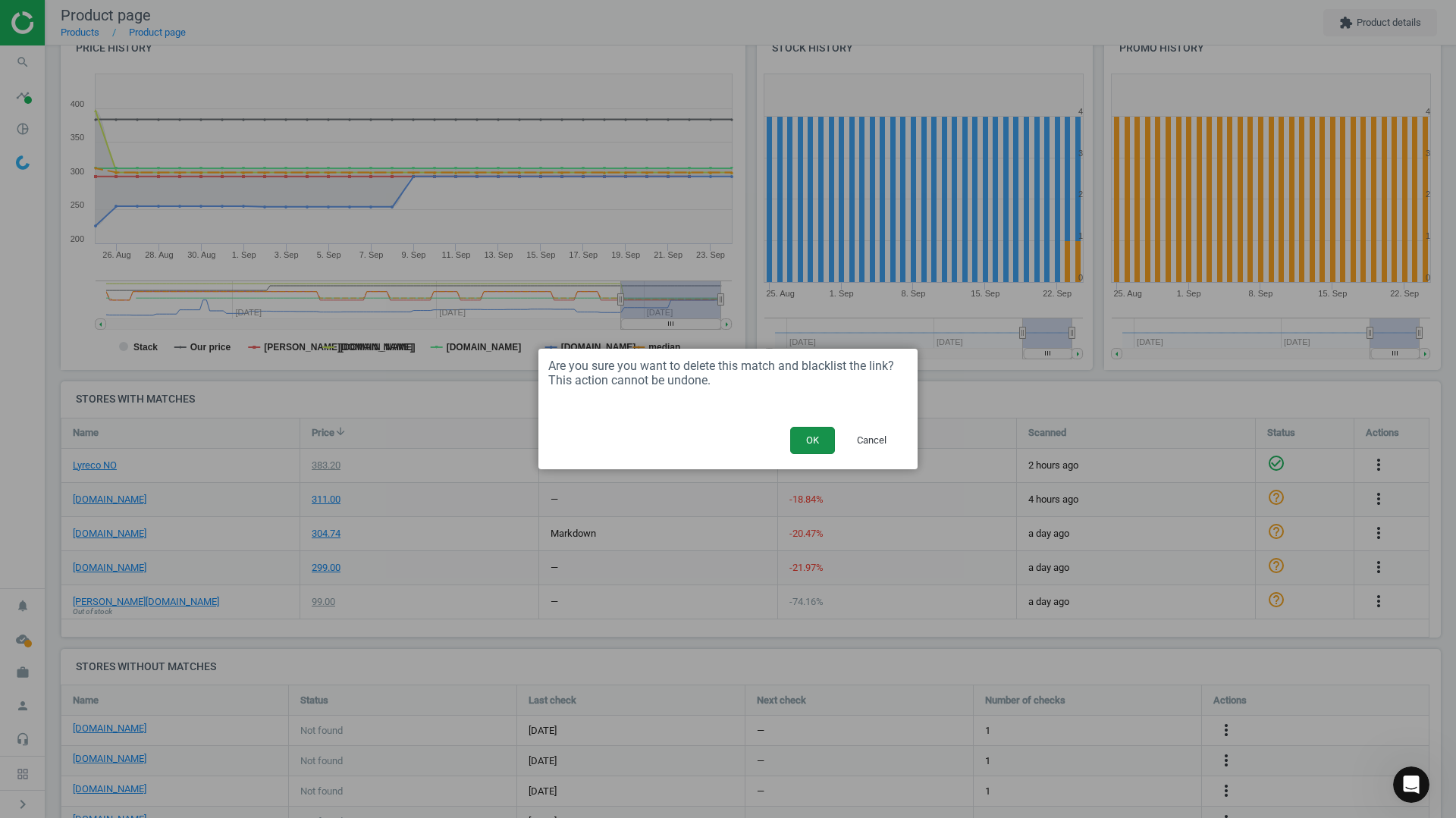
click at [799, 440] on button "OK" at bounding box center [812, 441] width 44 height 28
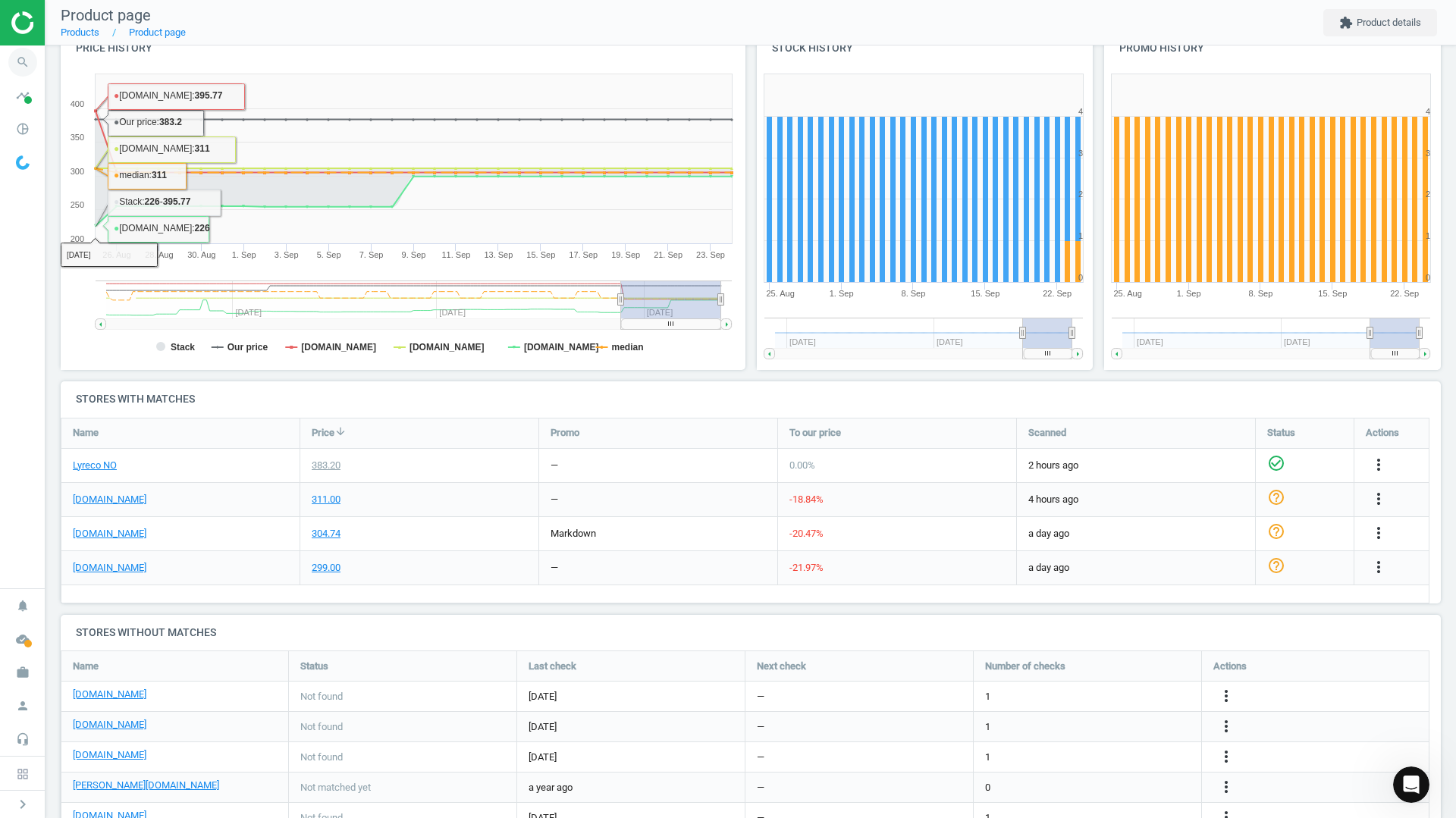
click at [16, 61] on icon "search" at bounding box center [22, 61] width 29 height 29
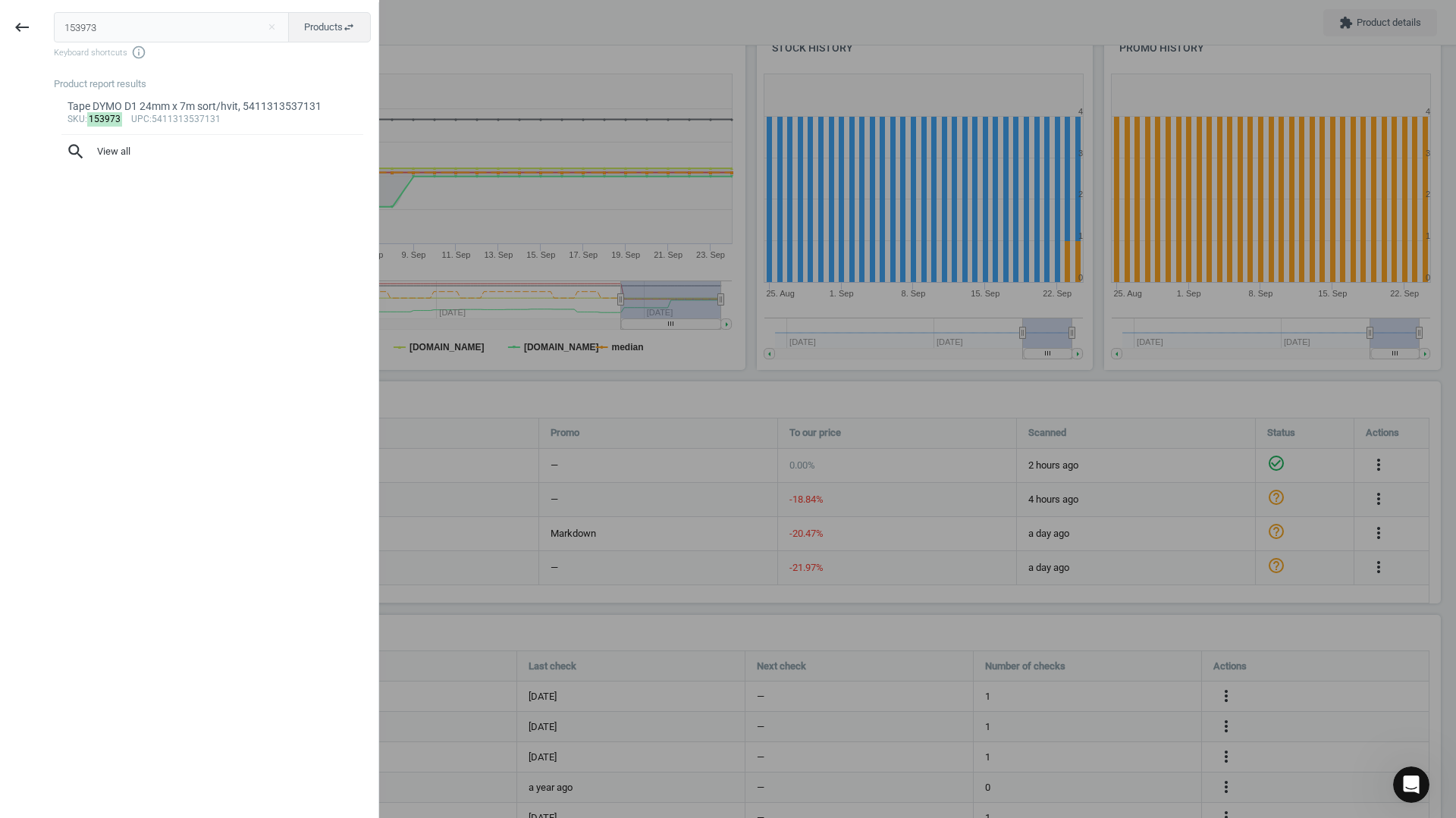
click at [110, 31] on input "153973" at bounding box center [172, 27] width 236 height 31
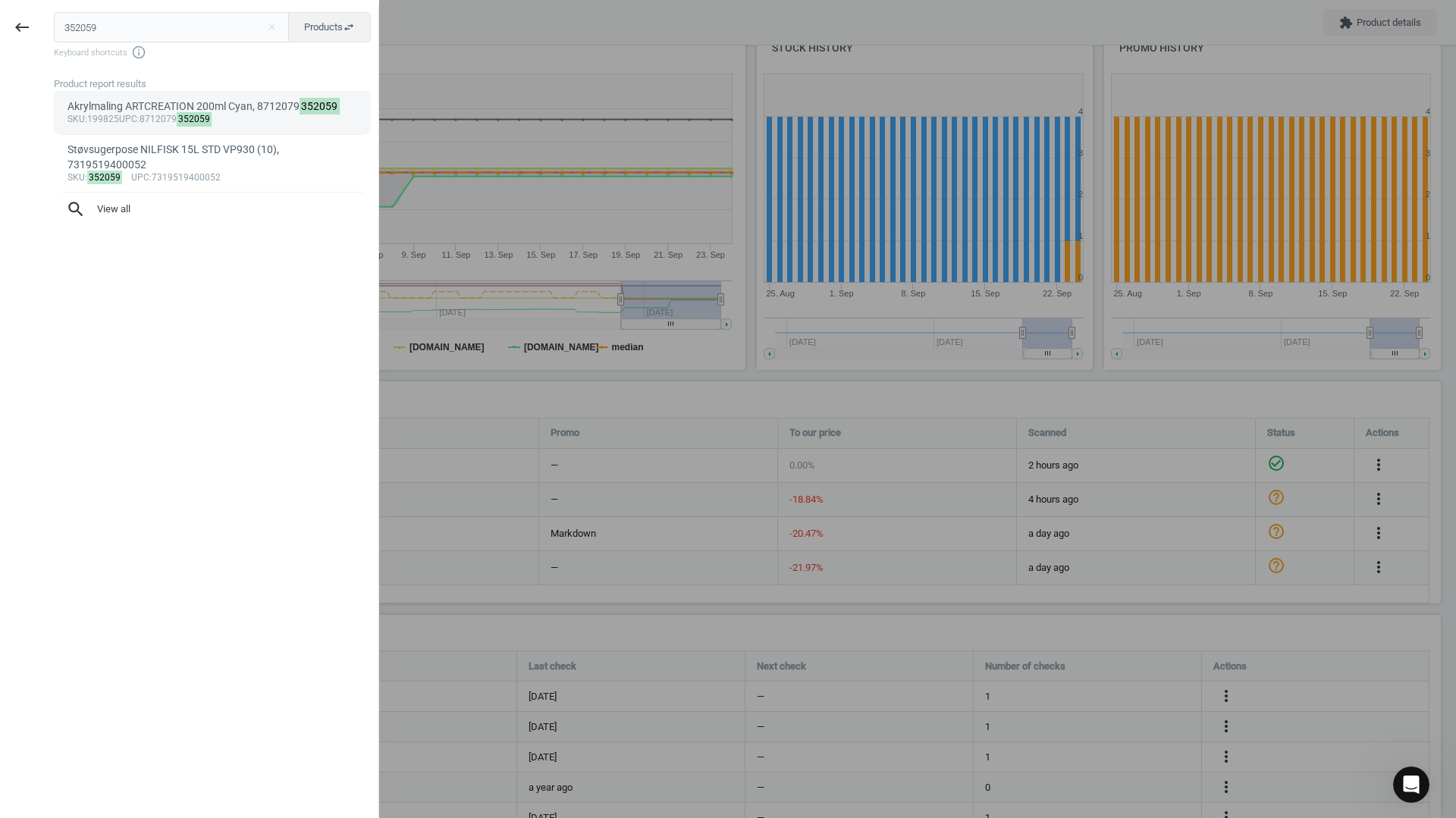
type input "352059"
drag, startPoint x: 157, startPoint y: 123, endPoint x: 151, endPoint y: 150, distance: 27.7
click at [151, 150] on div "Akrylmaling ARTCREATION 200ml Cyan, 8712079 352059 sku :199825 upc :8712079 352…" at bounding box center [216, 158] width 324 height 135
click at [151, 150] on div "Støvsugerpose NILFISK 15L STD VP930 (10), 7319519400052" at bounding box center [212, 158] width 291 height 30
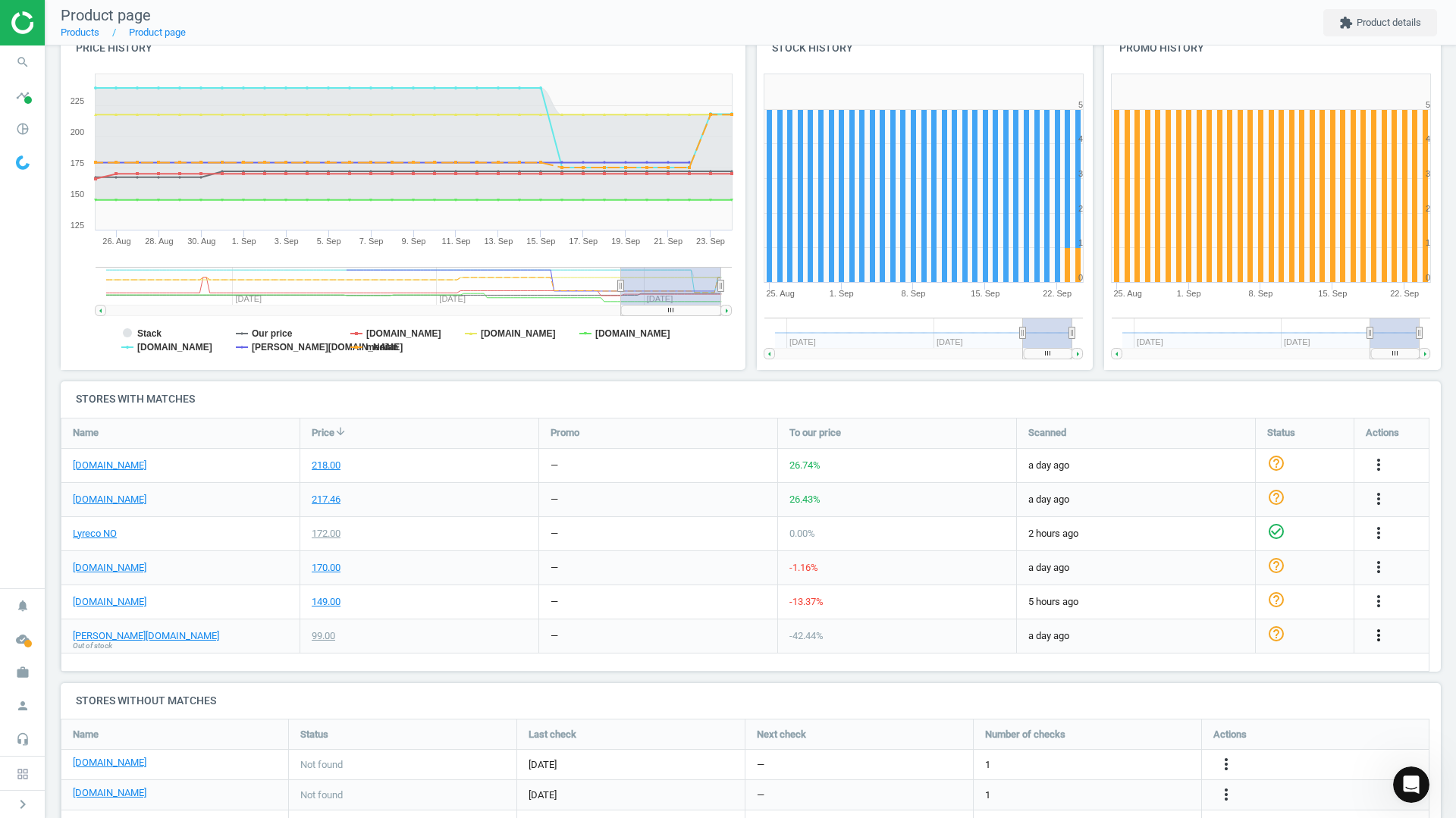
click at [1375, 636] on icon "more_vert" at bounding box center [1379, 636] width 18 height 18
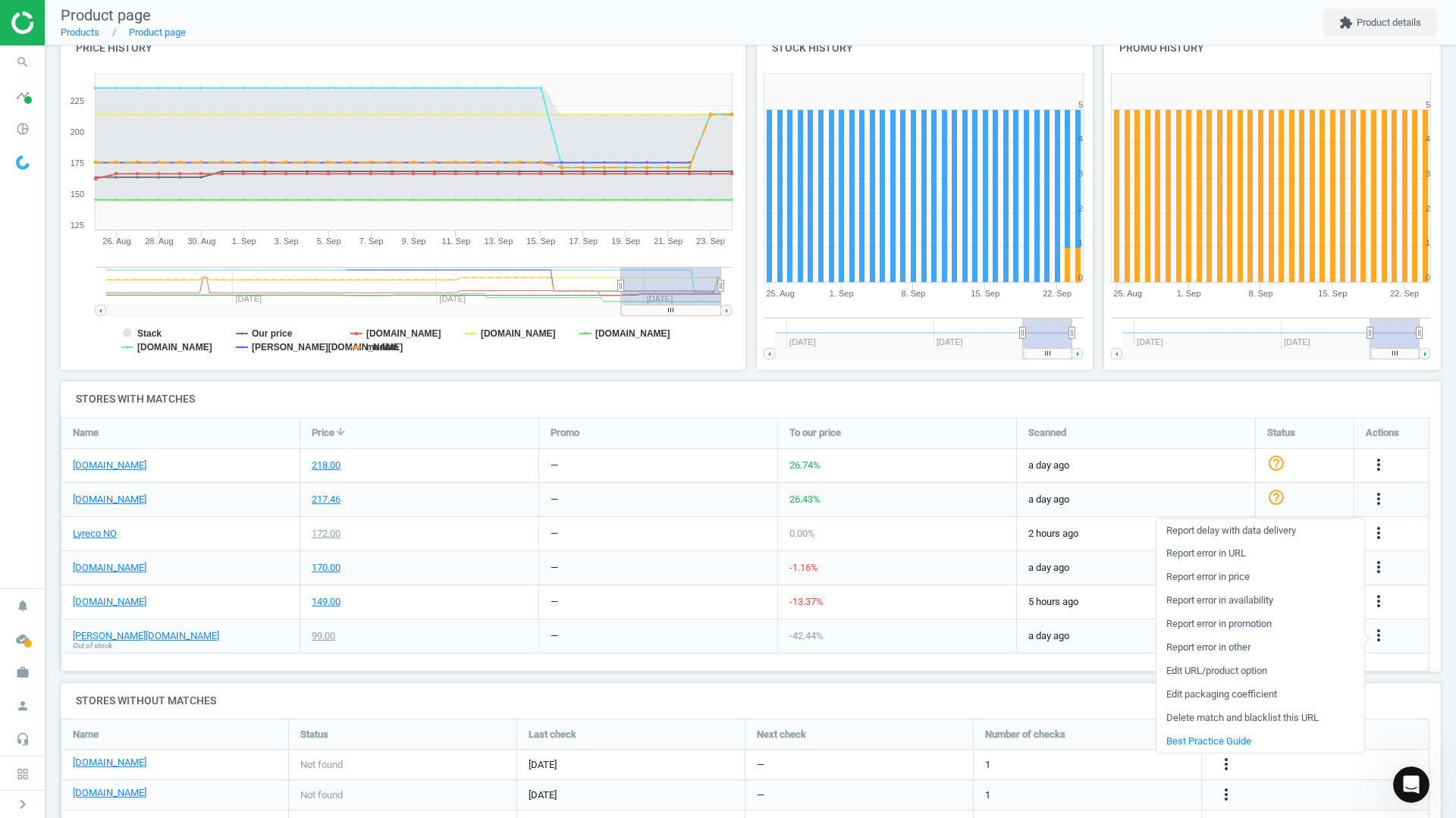
click at [1189, 713] on link "Delete match and blacklist this URL" at bounding box center [1261, 718] width 208 height 24
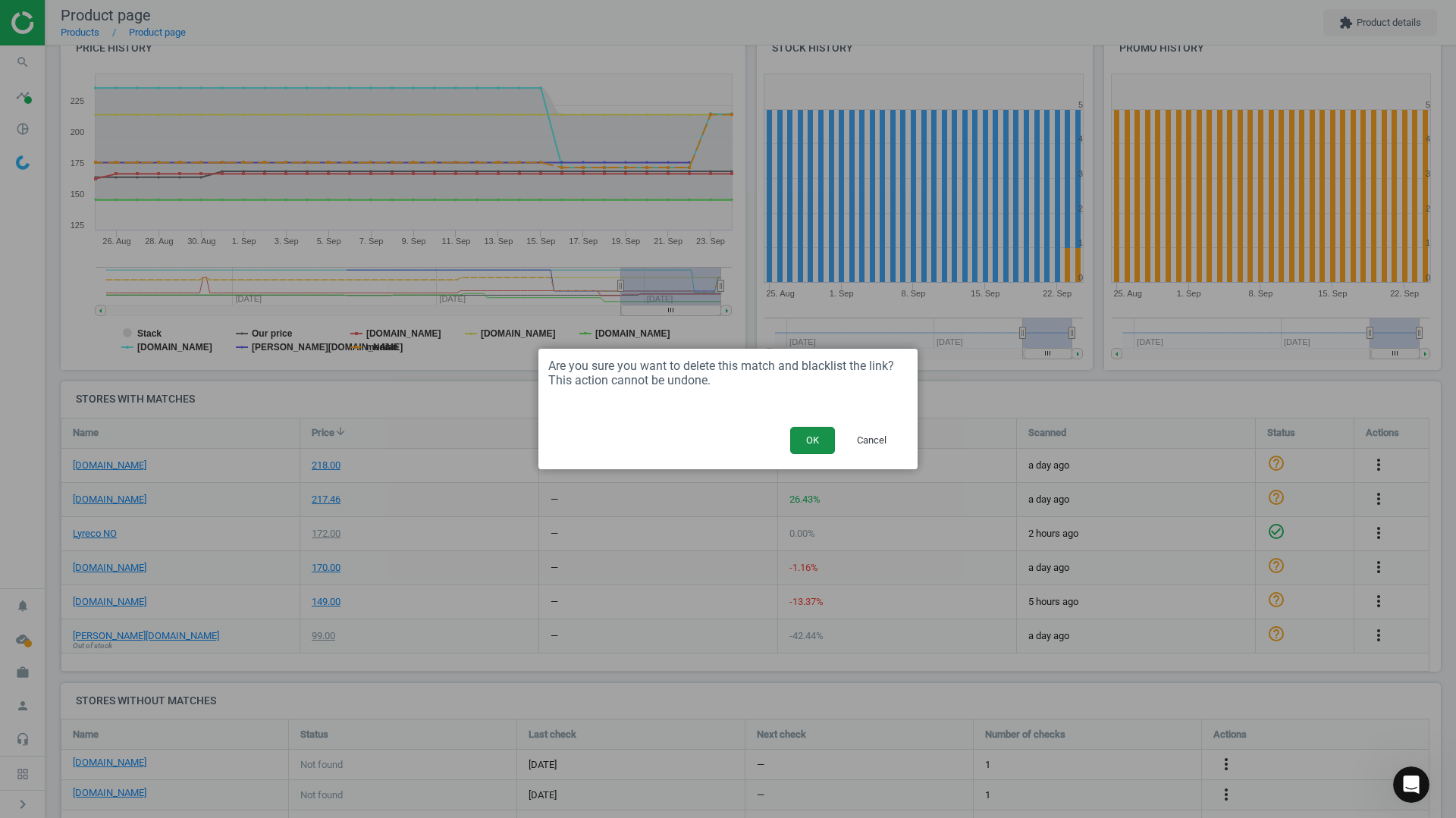
drag, startPoint x: 818, startPoint y: 439, endPoint x: 465, endPoint y: 521, distance: 362.4
click at [818, 440] on button "OK" at bounding box center [812, 441] width 44 height 28
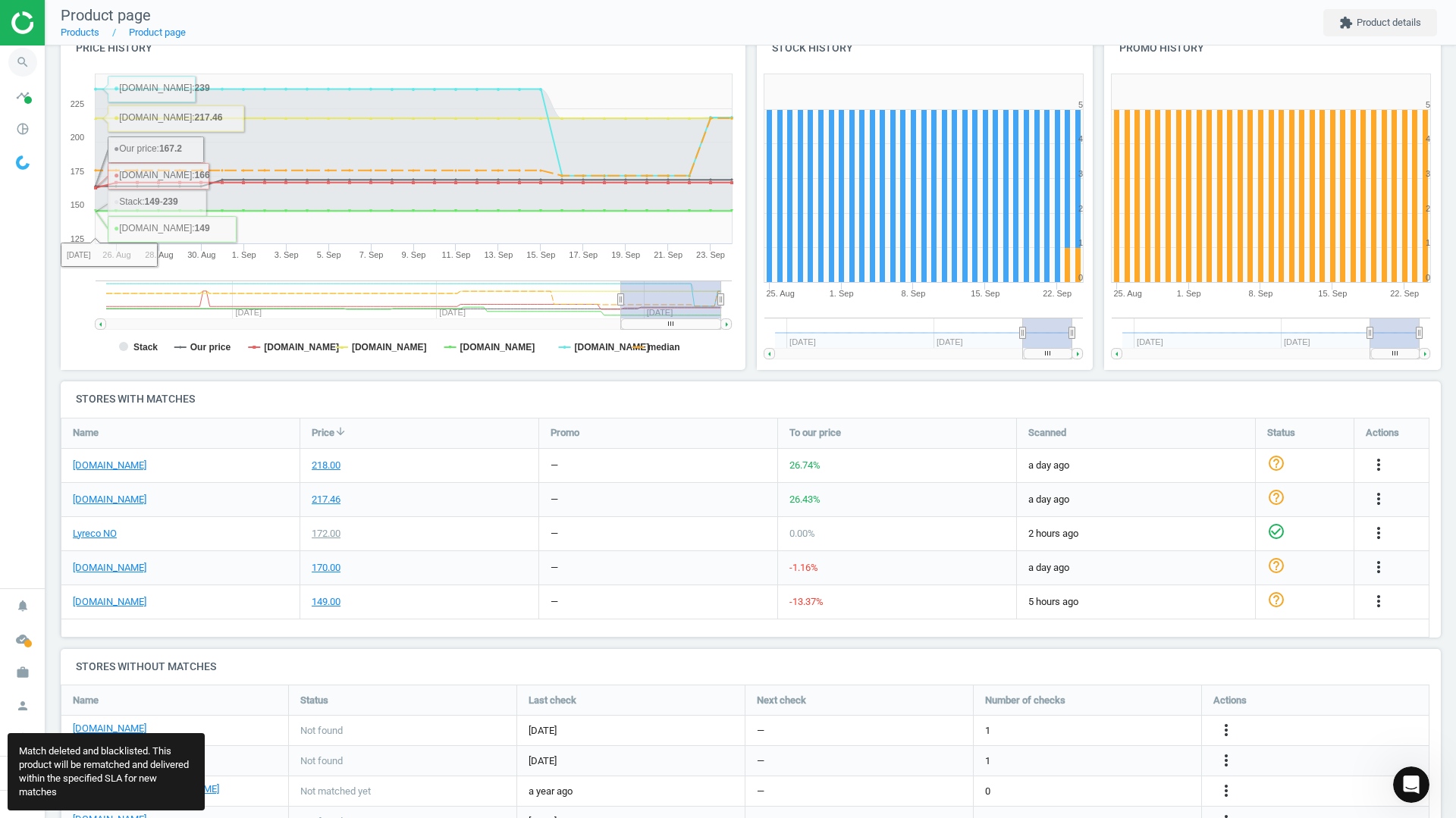
click at [28, 67] on icon "search" at bounding box center [22, 61] width 29 height 29
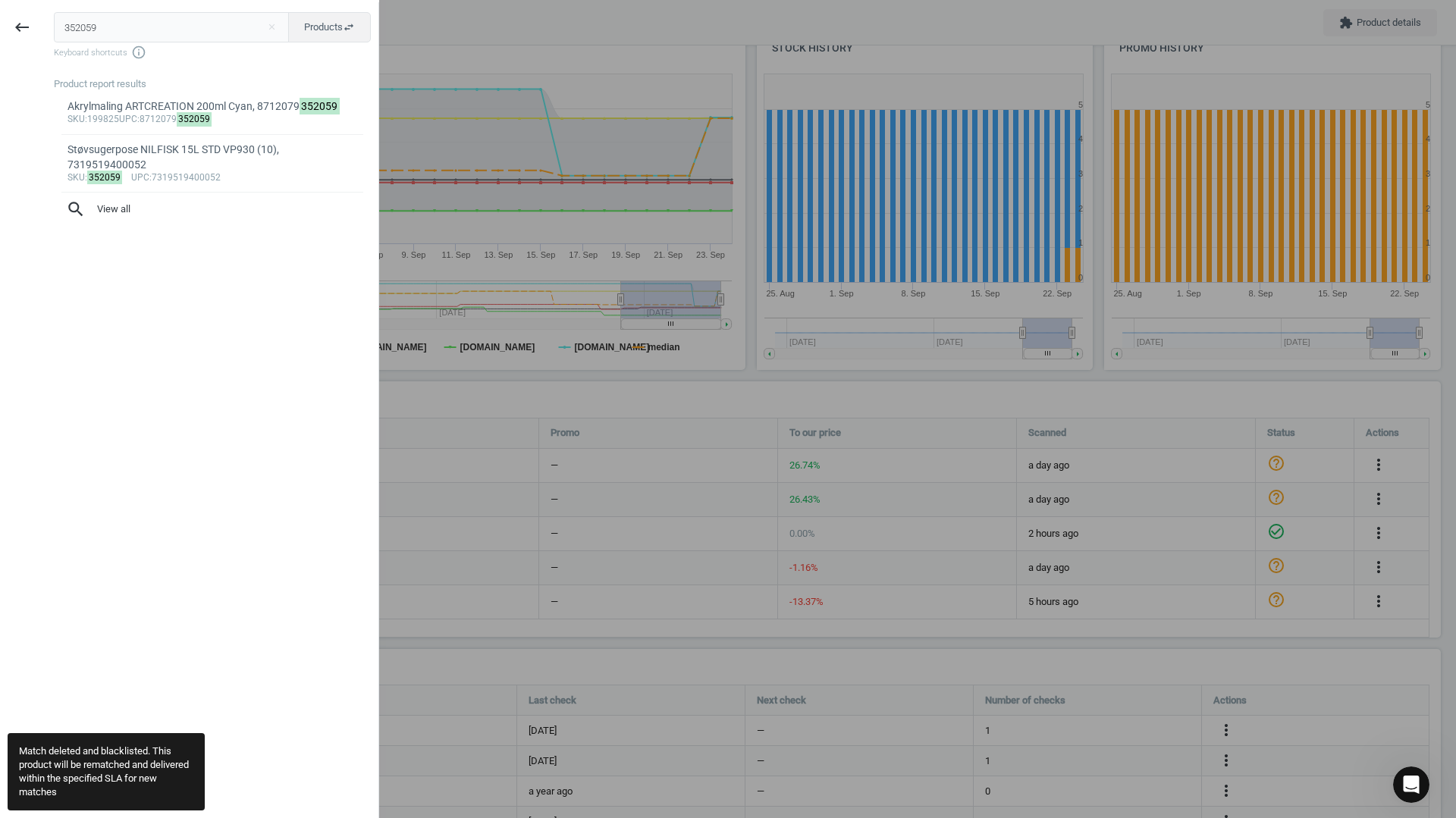
click at [92, 32] on input "352059" at bounding box center [172, 27] width 236 height 31
type input "196455"
click at [136, 87] on div "Product report results" at bounding box center [216, 84] width 324 height 14
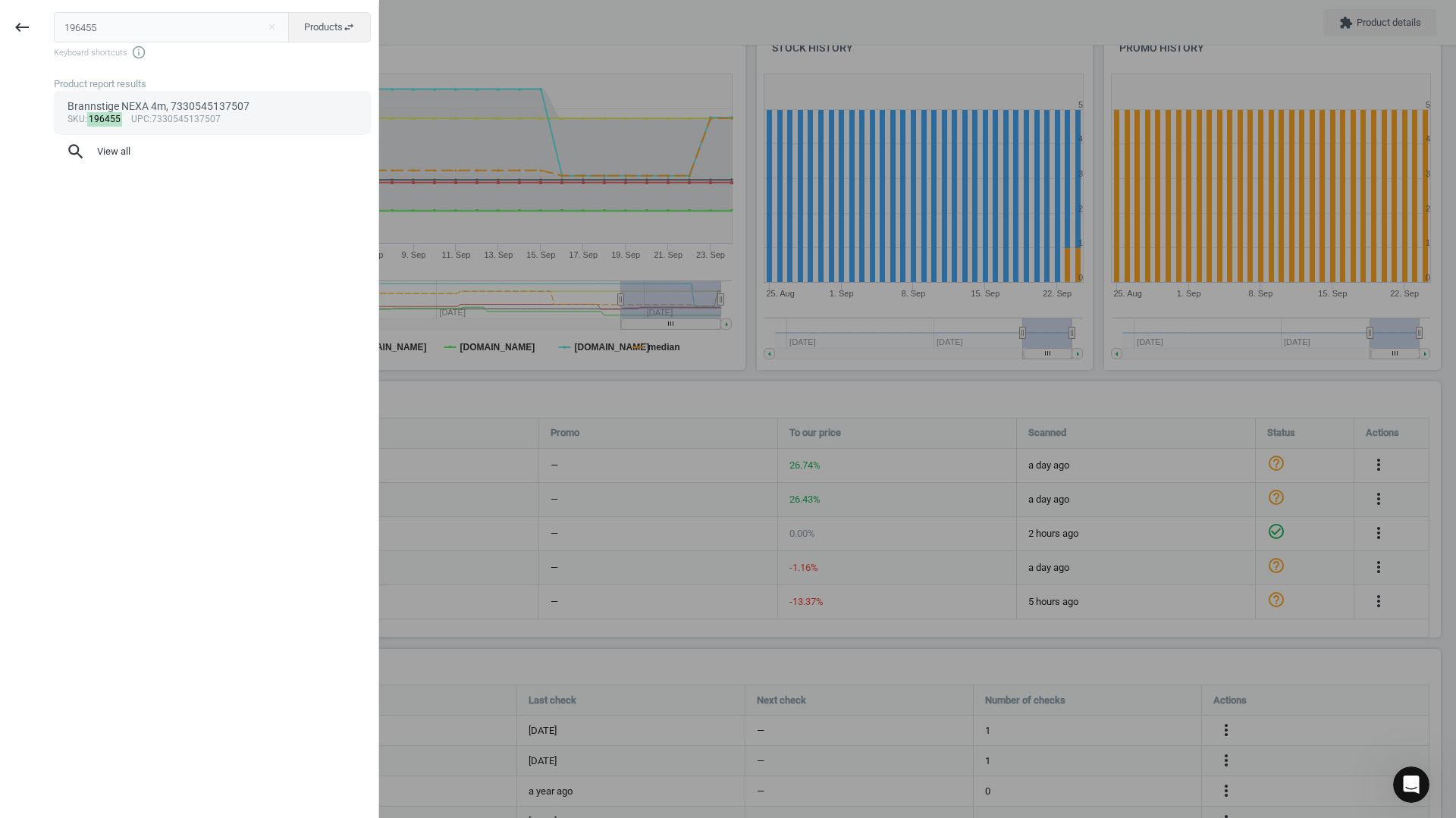
click at [125, 110] on div "Brannstige NEXA 4m, 7330545137507" at bounding box center [212, 106] width 291 height 15
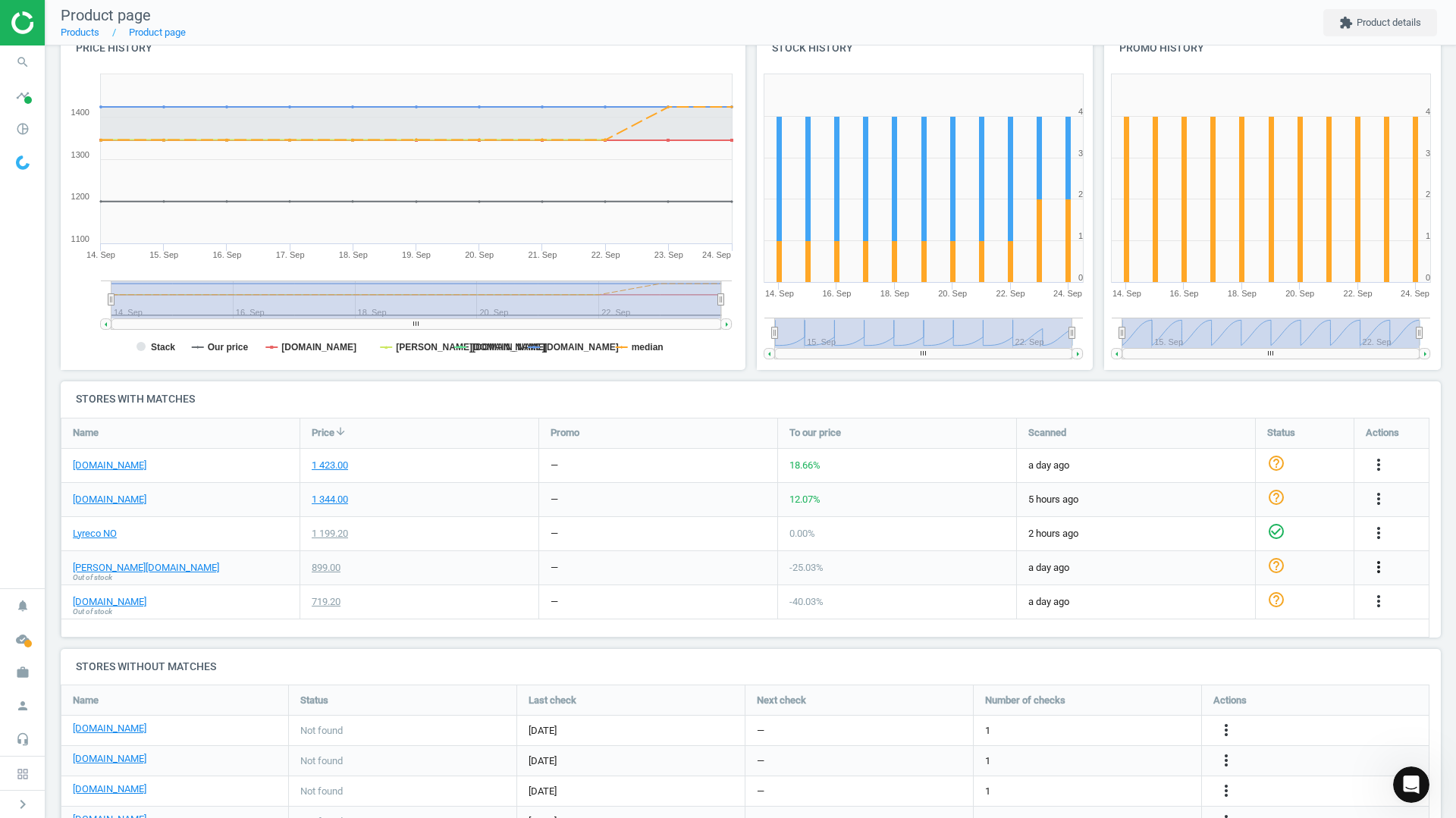
click at [1385, 565] on icon "more_vert" at bounding box center [1379, 567] width 18 height 18
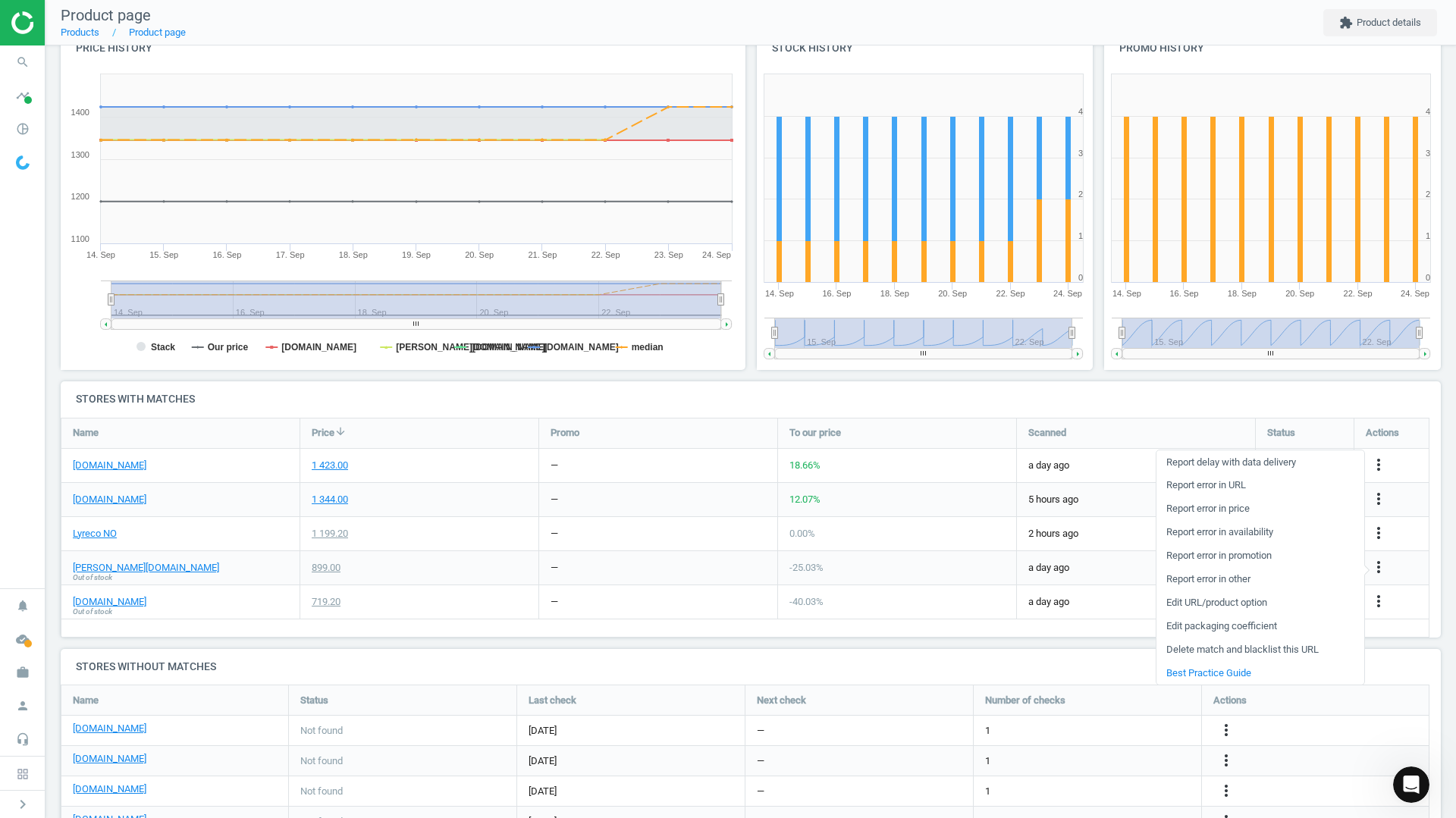
click at [1210, 647] on link "Delete match and blacklist this URL" at bounding box center [1261, 650] width 208 height 24
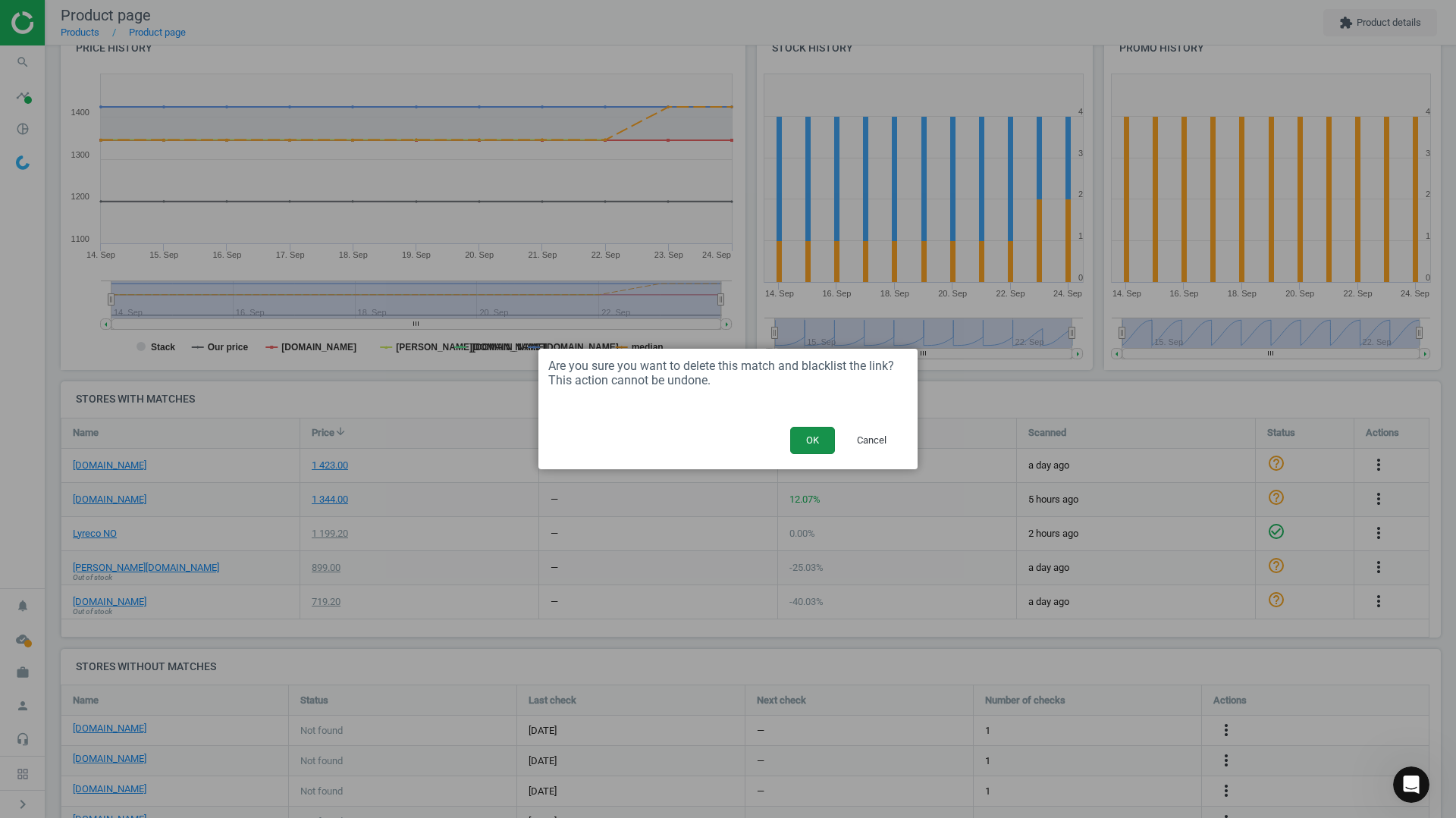
click at [805, 439] on button "OK" at bounding box center [812, 441] width 44 height 28
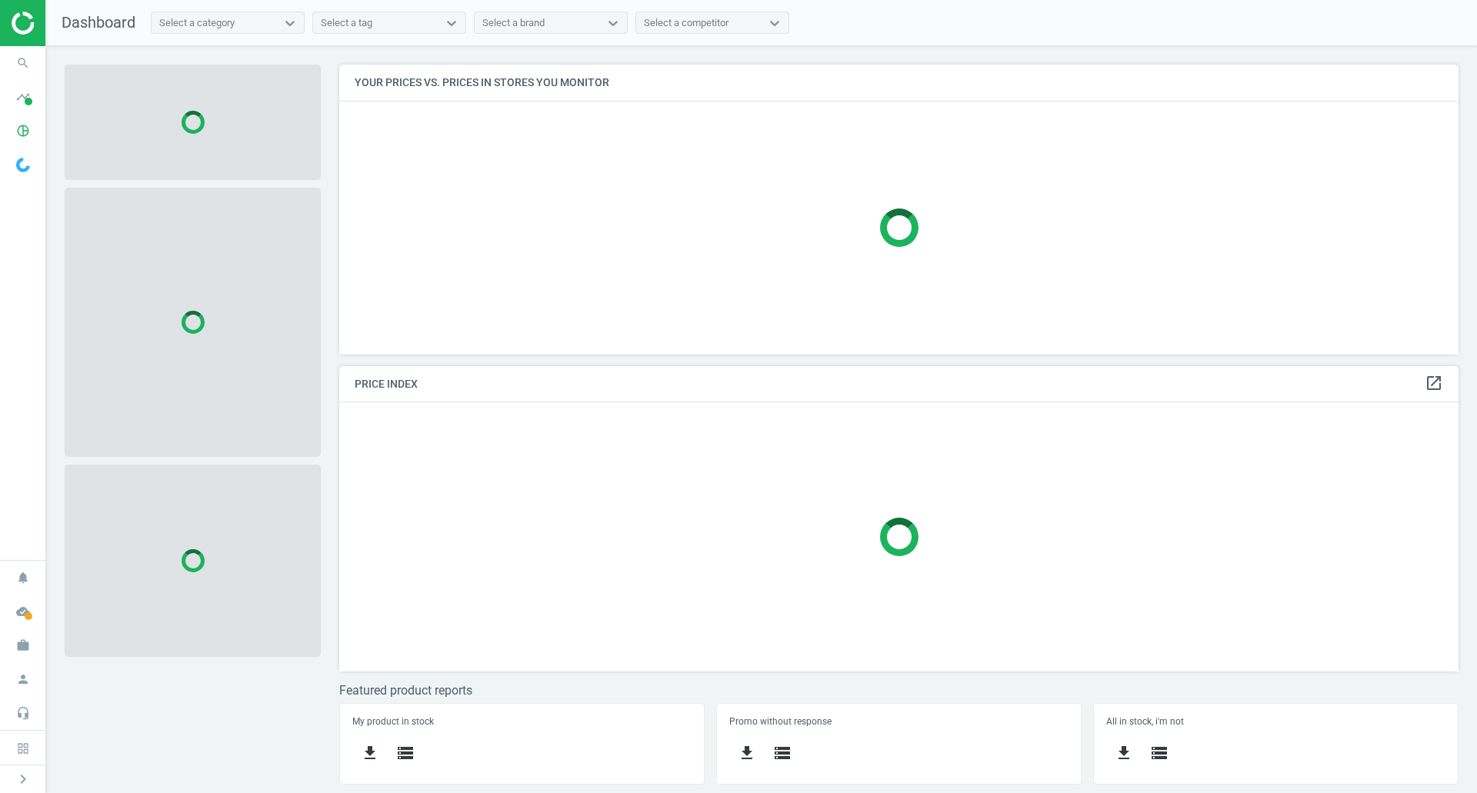
scroll to position [313, 1144]
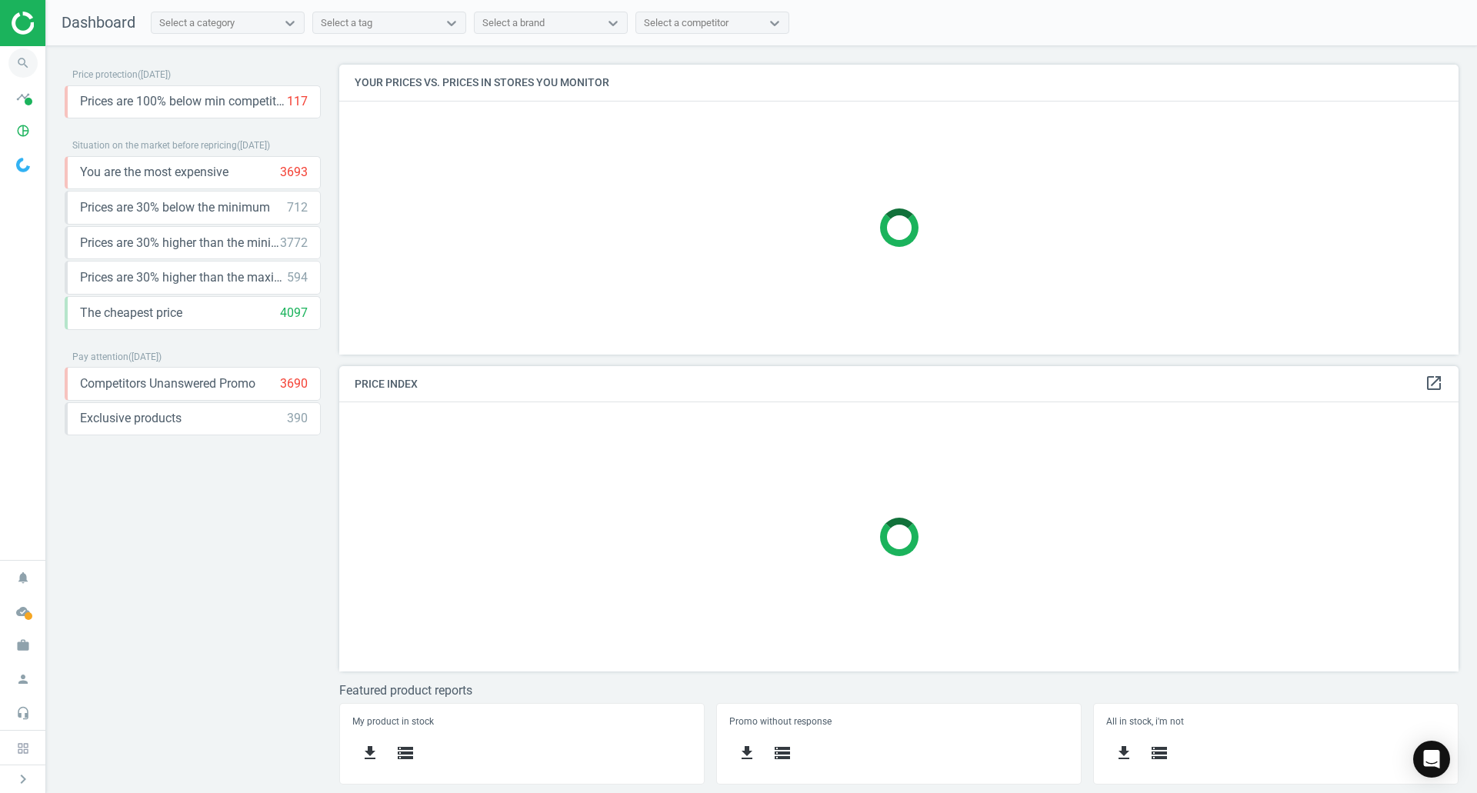
click at [35, 58] on icon "search" at bounding box center [22, 62] width 29 height 29
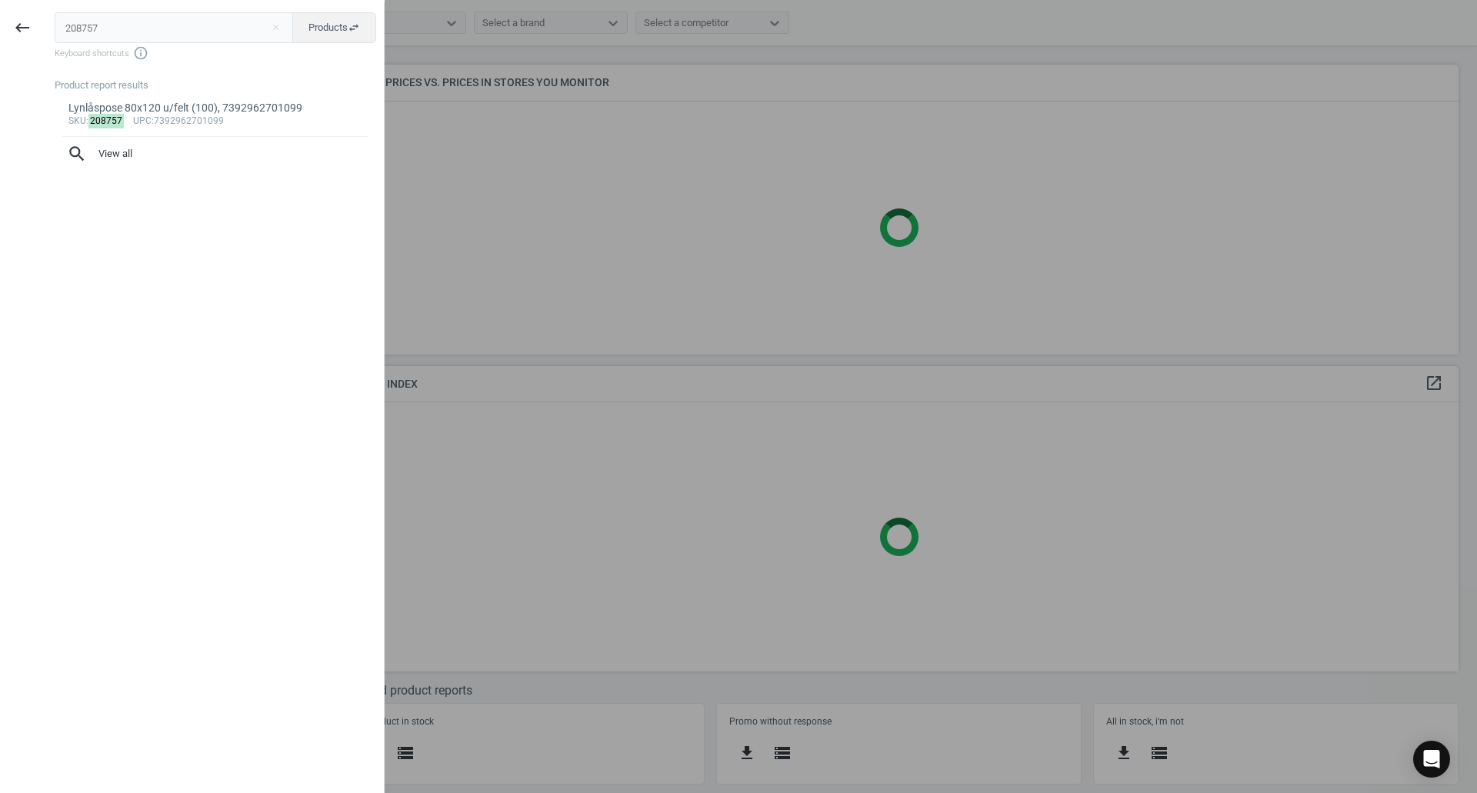
type input "208757"
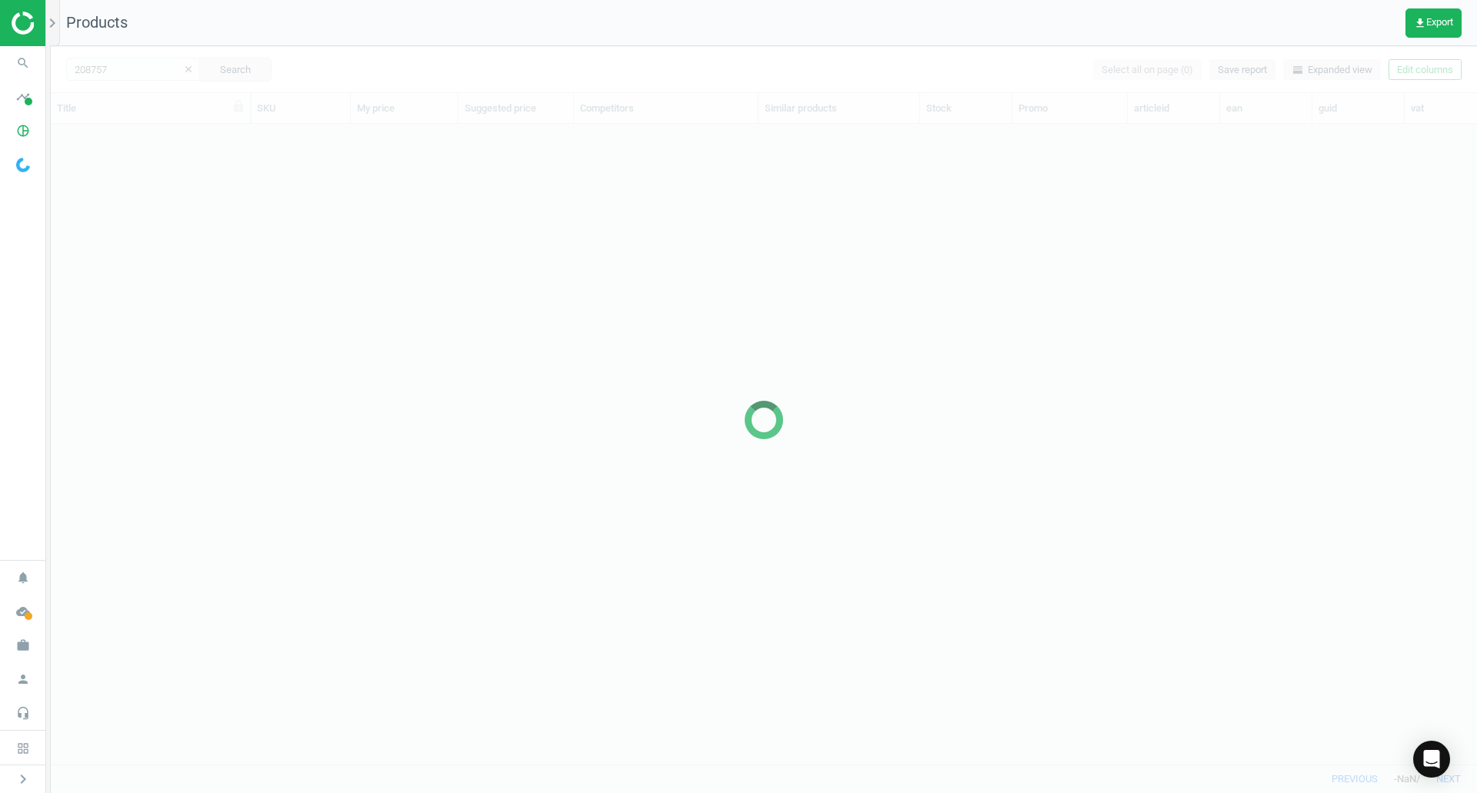
scroll to position [617, 1415]
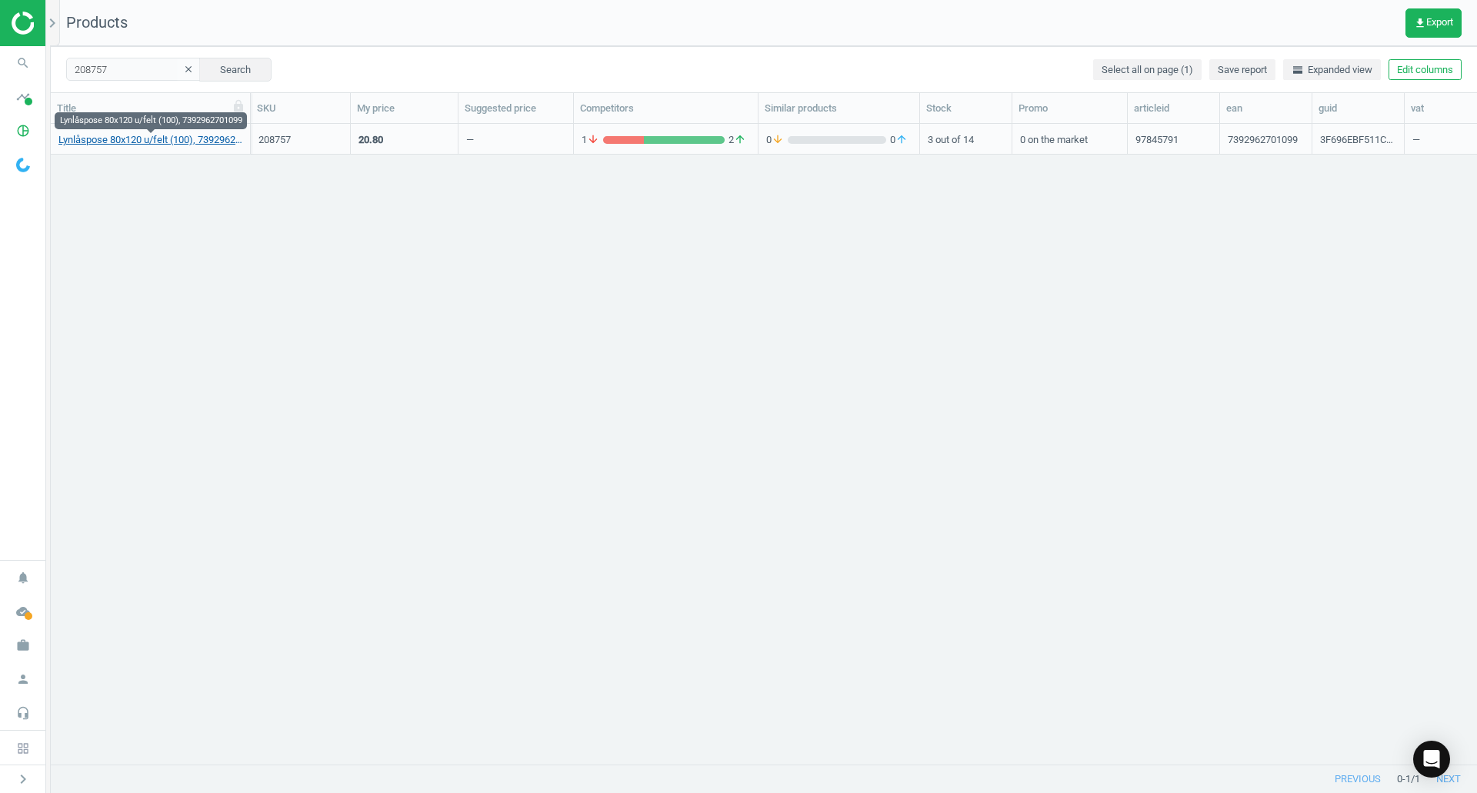
click at [97, 137] on link "Lynlåspose 80x120 u/felt (100), 7392962701099" at bounding box center [150, 140] width 184 height 14
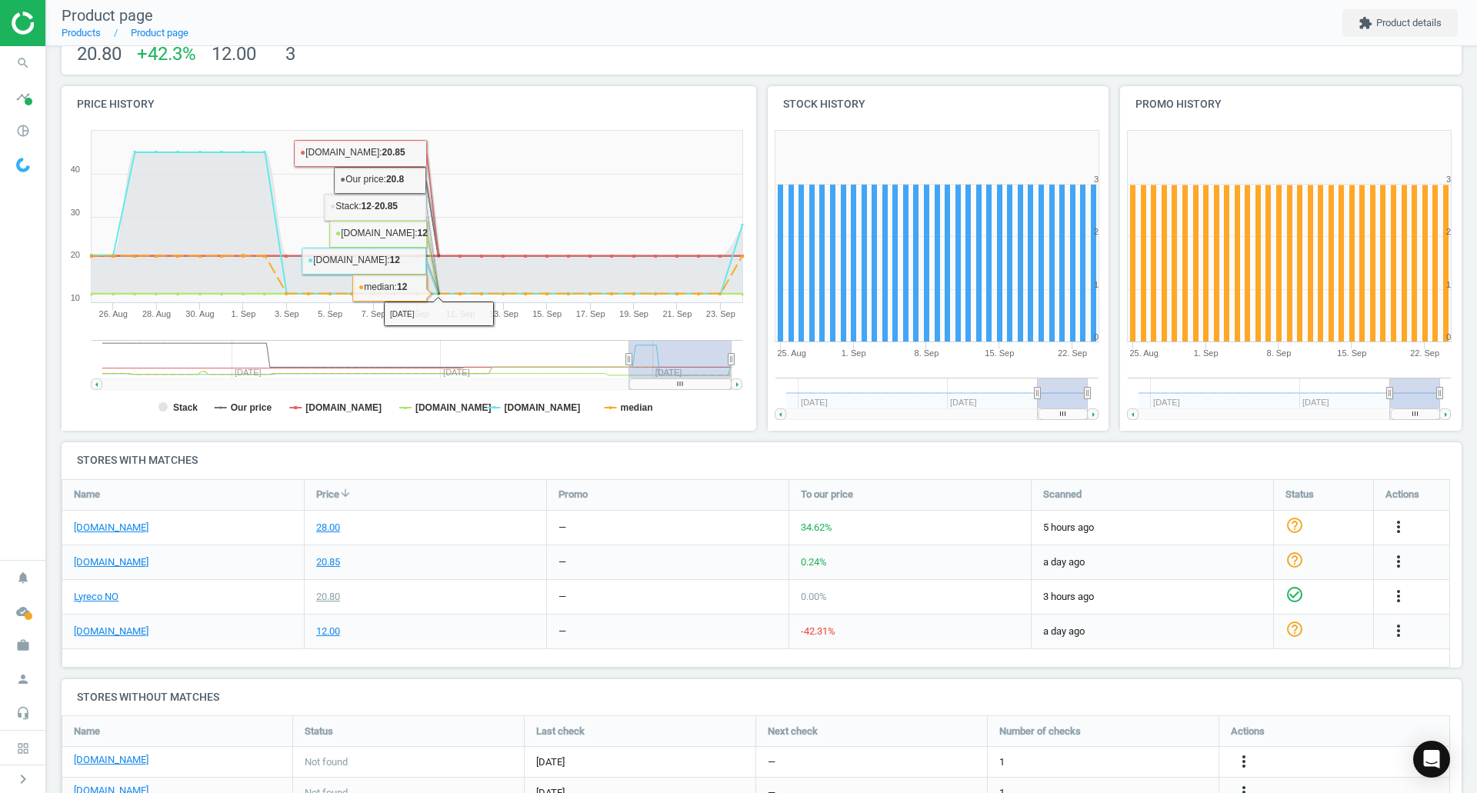
scroll to position [179, 0]
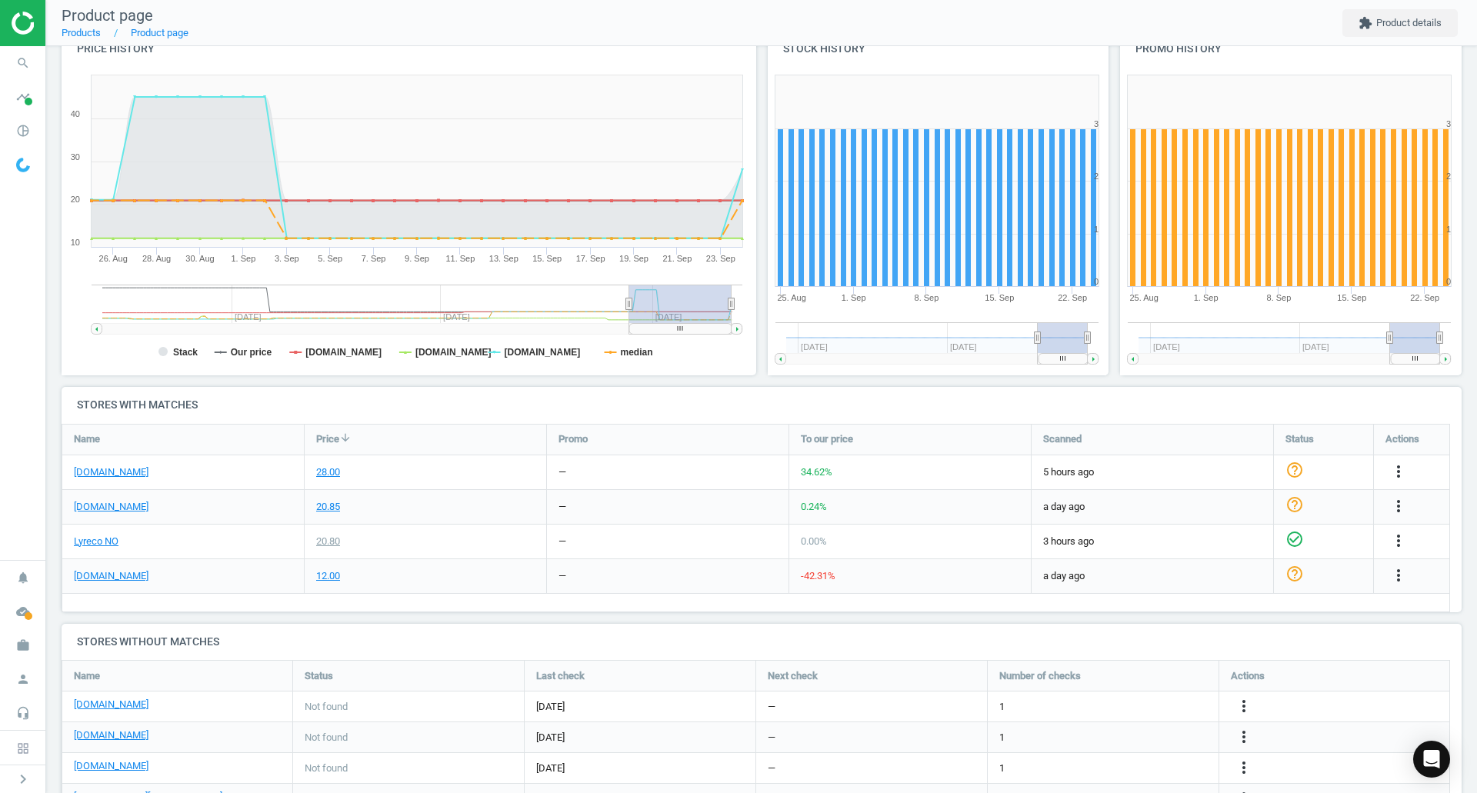
click at [317, 397] on h4 "Stores with matches" at bounding box center [762, 405] width 1401 height 36
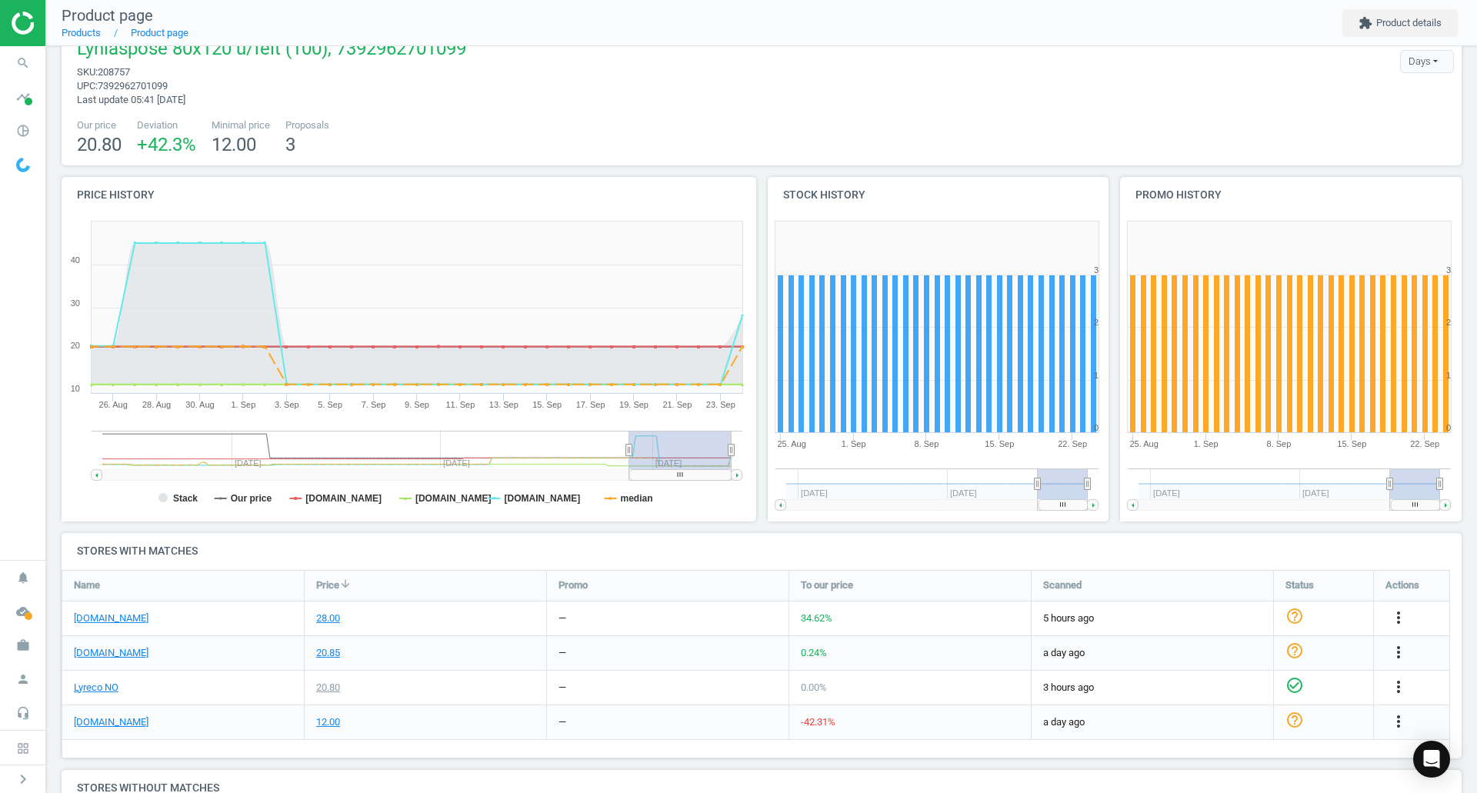
scroll to position [0, 0]
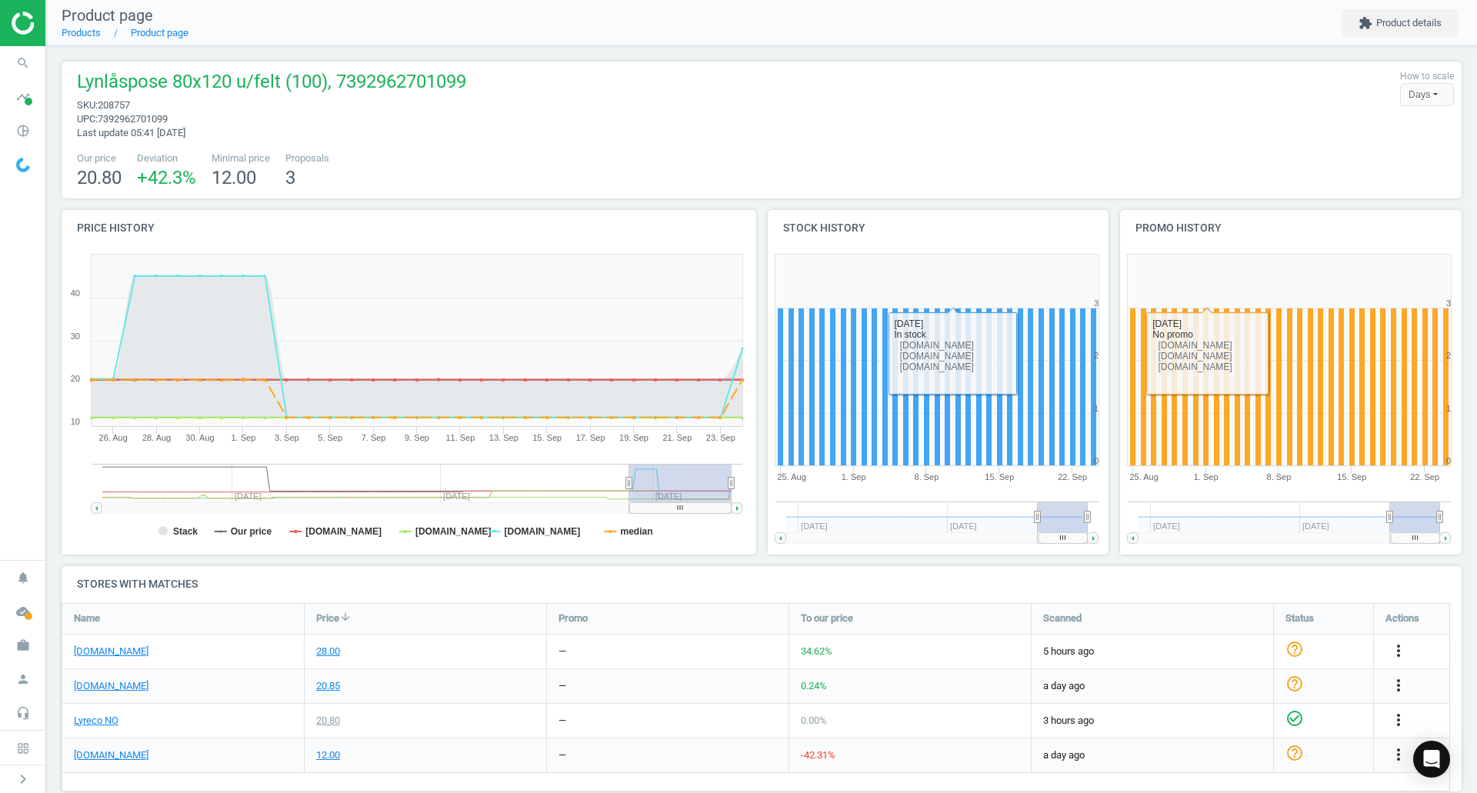
drag, startPoint x: 893, startPoint y: 74, endPoint x: 886, endPoint y: 81, distance: 9.3
click at [893, 74] on div "Lynlåspose 80x120 u/felt (100), 7392962701099 sku : 208757 upc : 7392962701099 …" at bounding box center [761, 104] width 1385 height 71
